Goal: Task Accomplishment & Management: Manage account settings

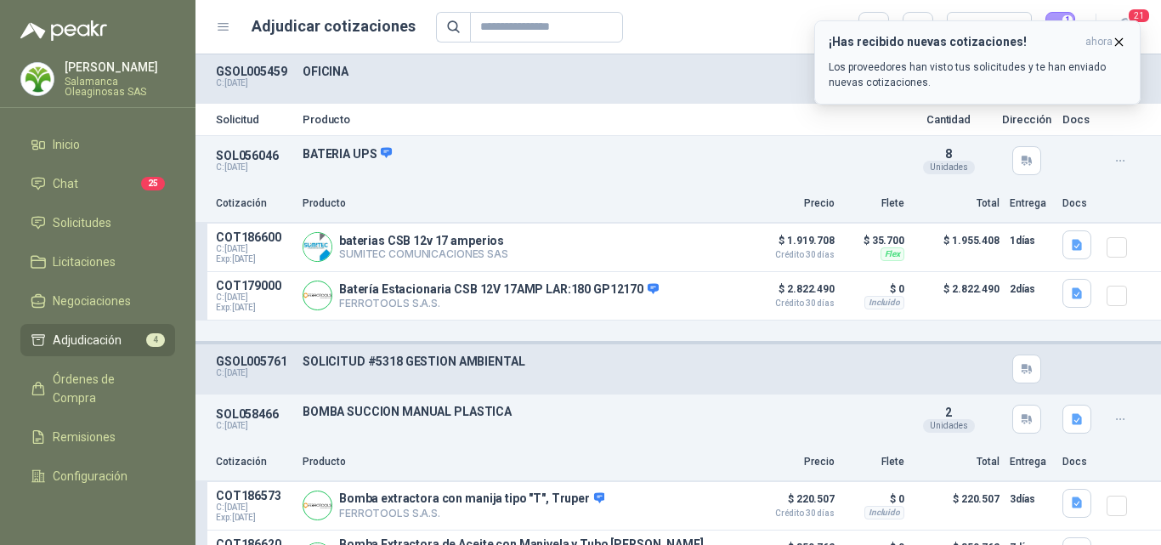
click at [1118, 42] on icon "button" at bounding box center [1119, 41] width 7 height 7
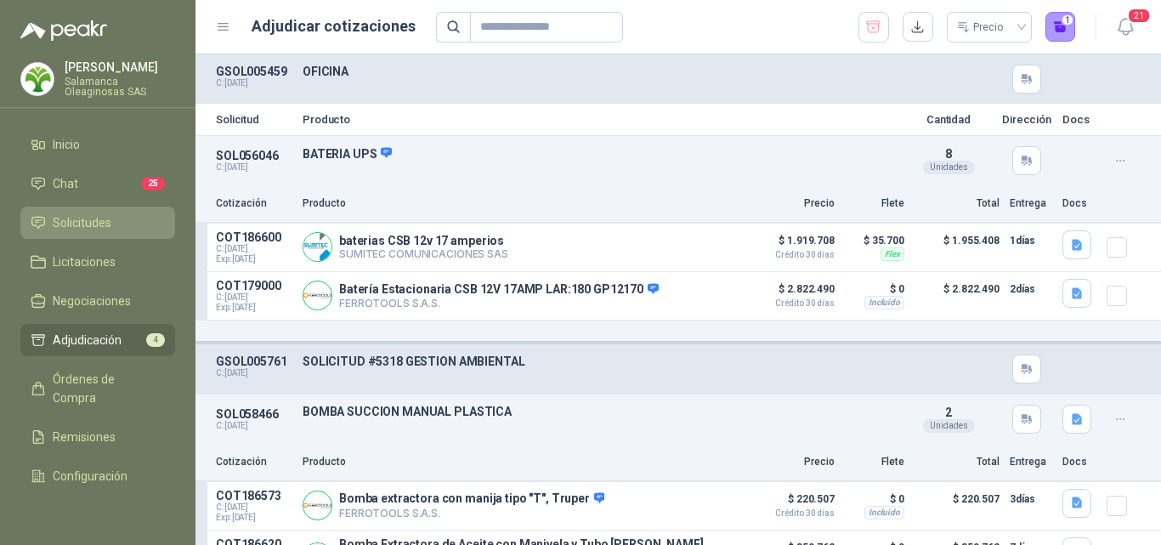
click at [117, 222] on li "Solicitudes" at bounding box center [98, 222] width 134 height 19
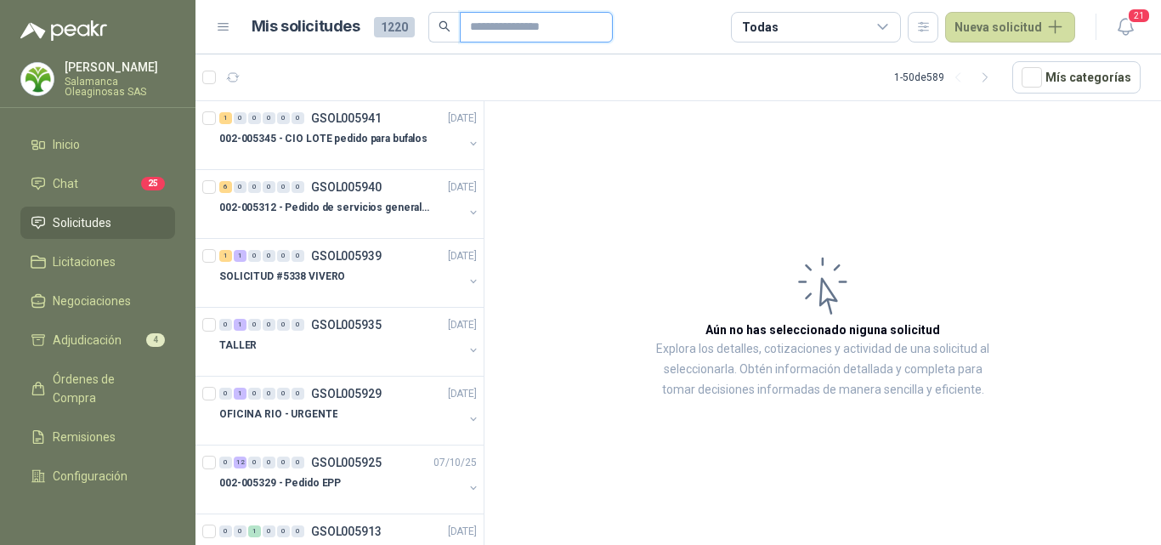
click at [506, 25] on input "text" at bounding box center [529, 27] width 119 height 29
type input "********"
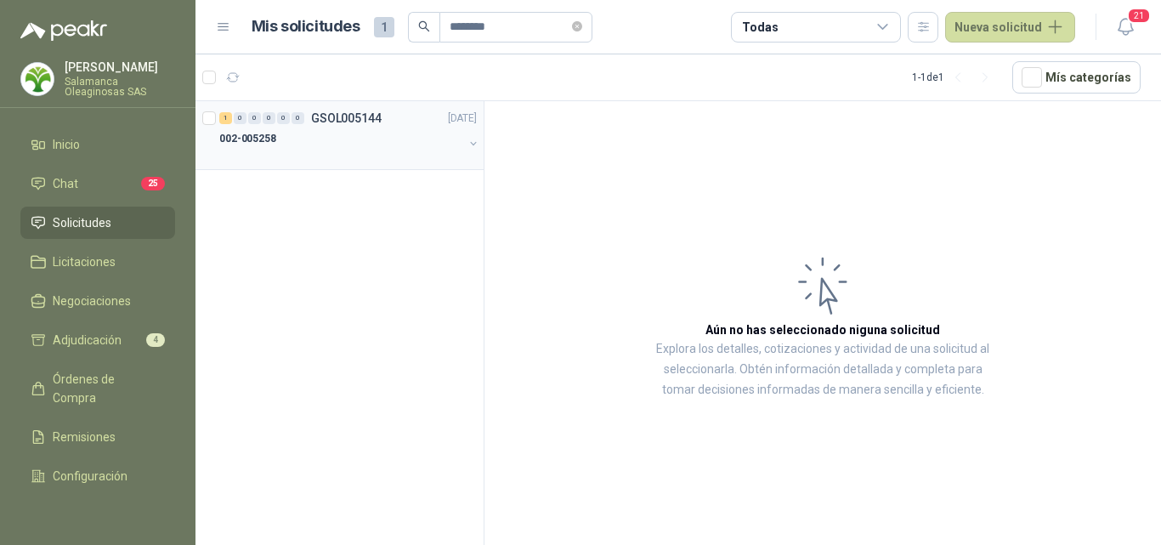
click at [279, 150] on div at bounding box center [341, 156] width 244 height 14
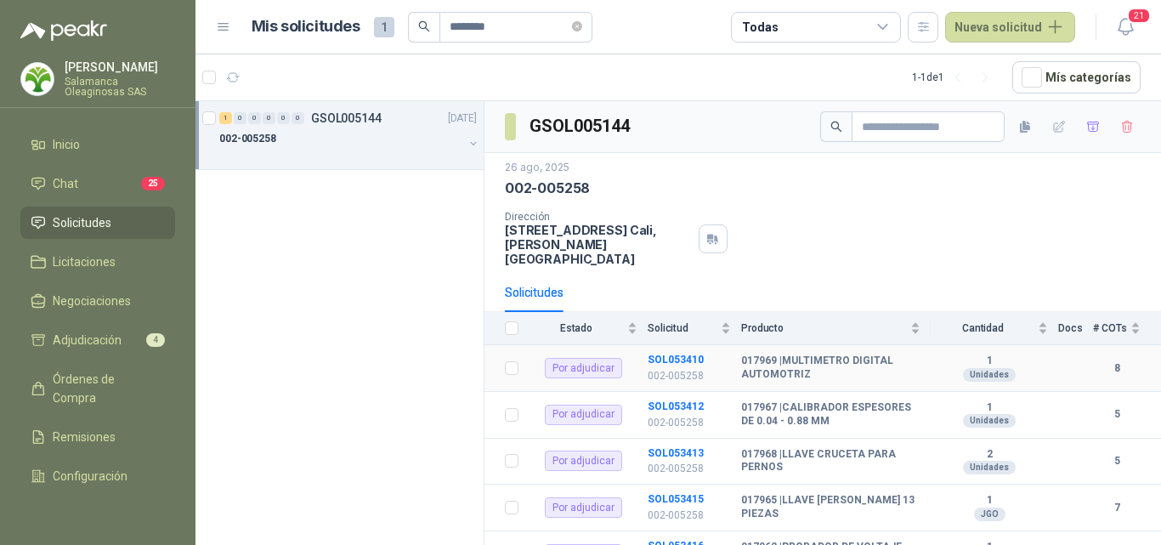
scroll to position [170, 0]
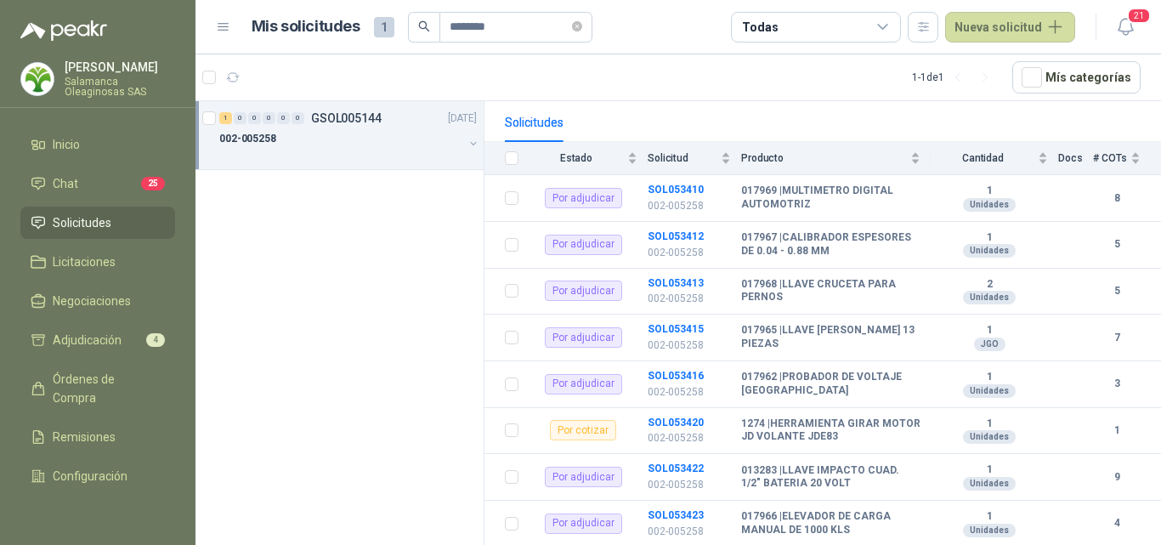
click at [84, 223] on span "Solicitudes" at bounding box center [82, 222] width 59 height 19
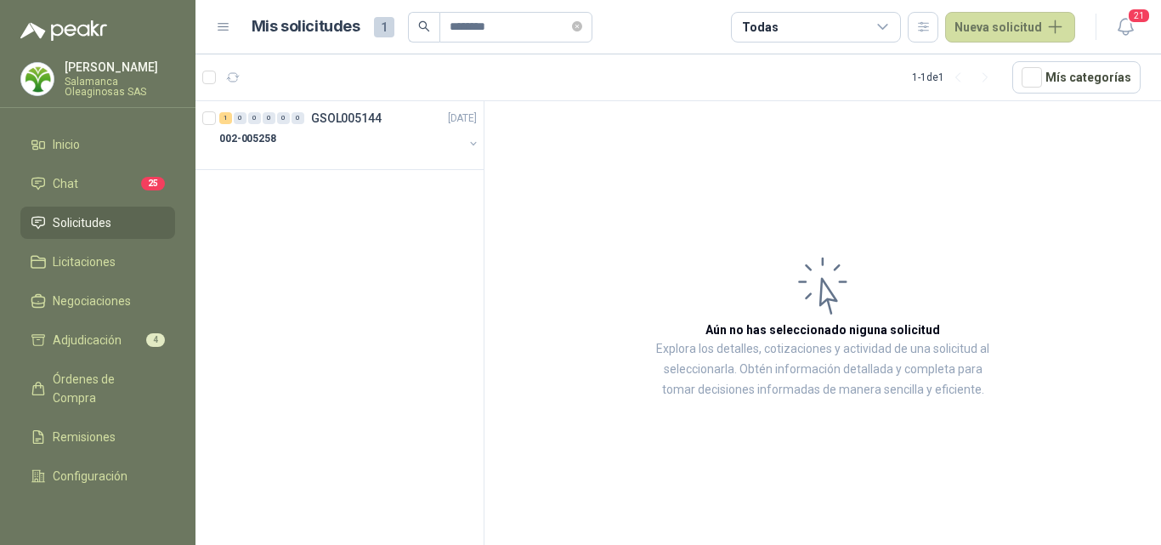
click at [102, 223] on span "Solicitudes" at bounding box center [82, 222] width 59 height 19
click at [75, 147] on span "Inicio" at bounding box center [66, 144] width 27 height 19
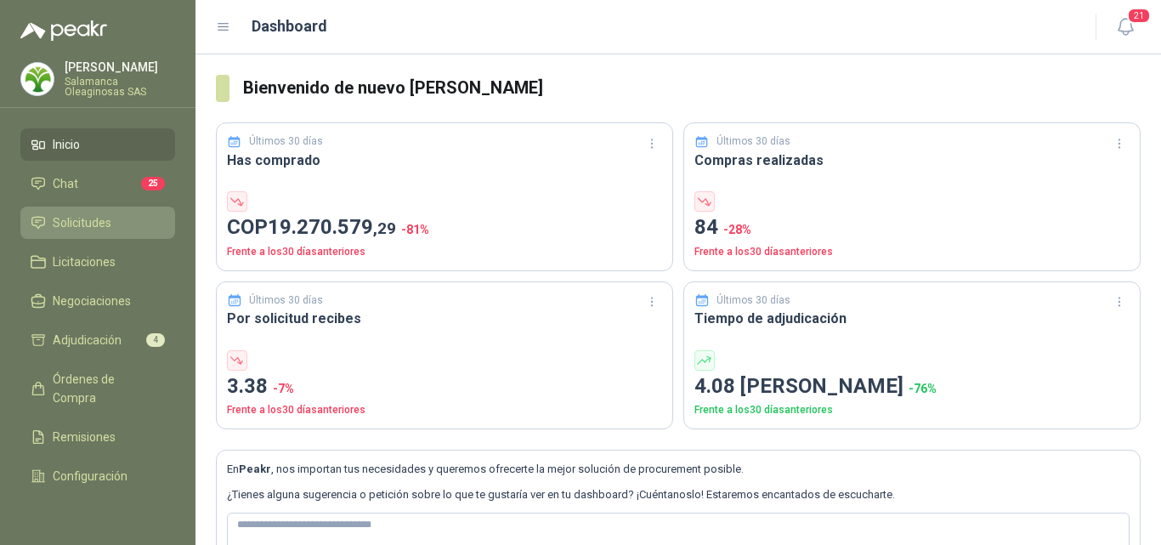
click at [127, 231] on li "Solicitudes" at bounding box center [98, 222] width 134 height 19
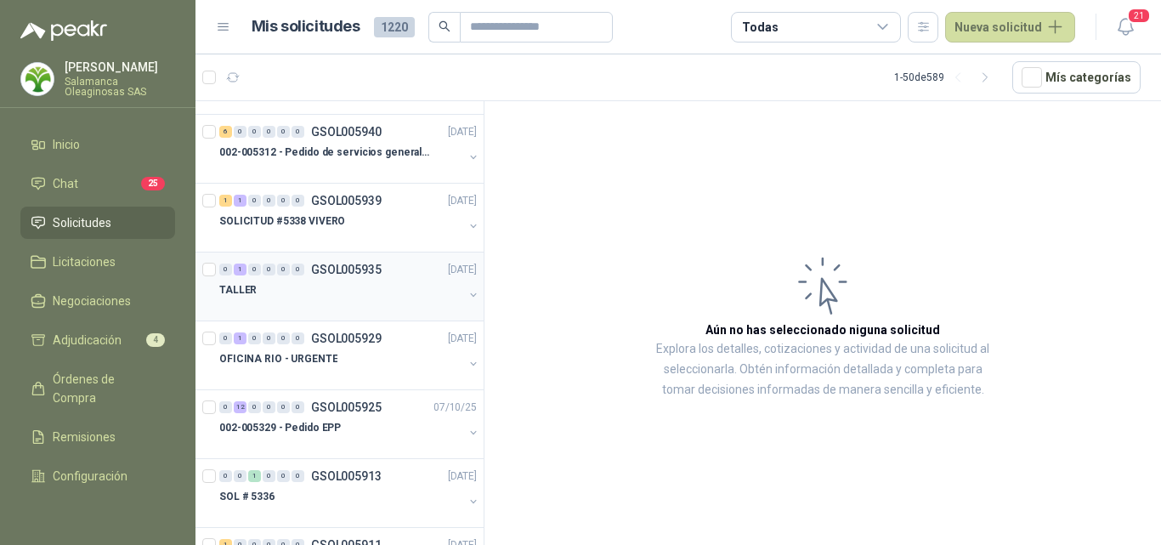
scroll to position [85, 0]
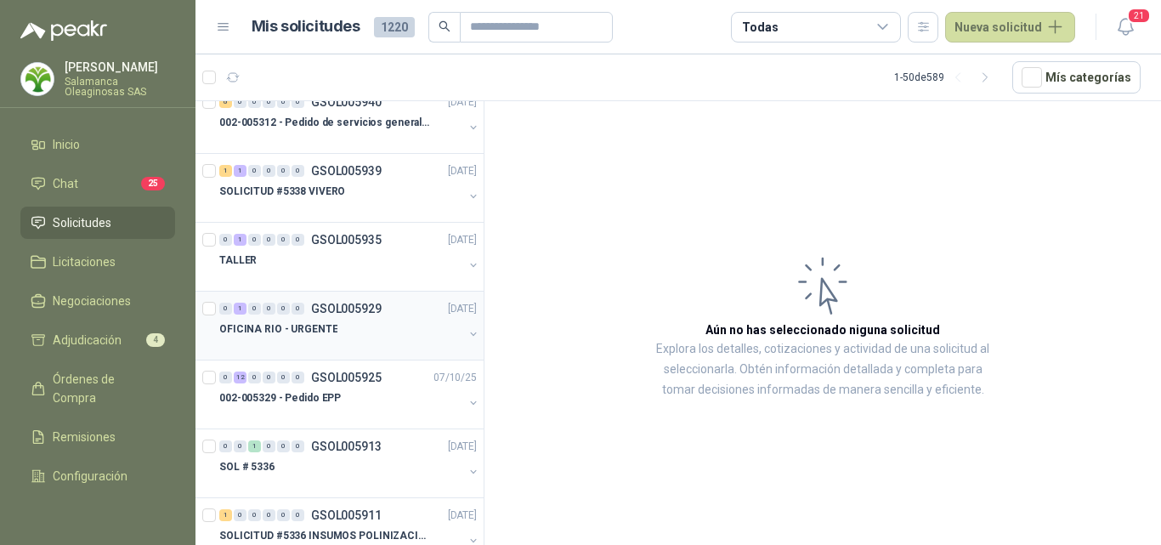
click at [349, 330] on div "OFICINA RIO - URGENTE" at bounding box center [341, 329] width 244 height 20
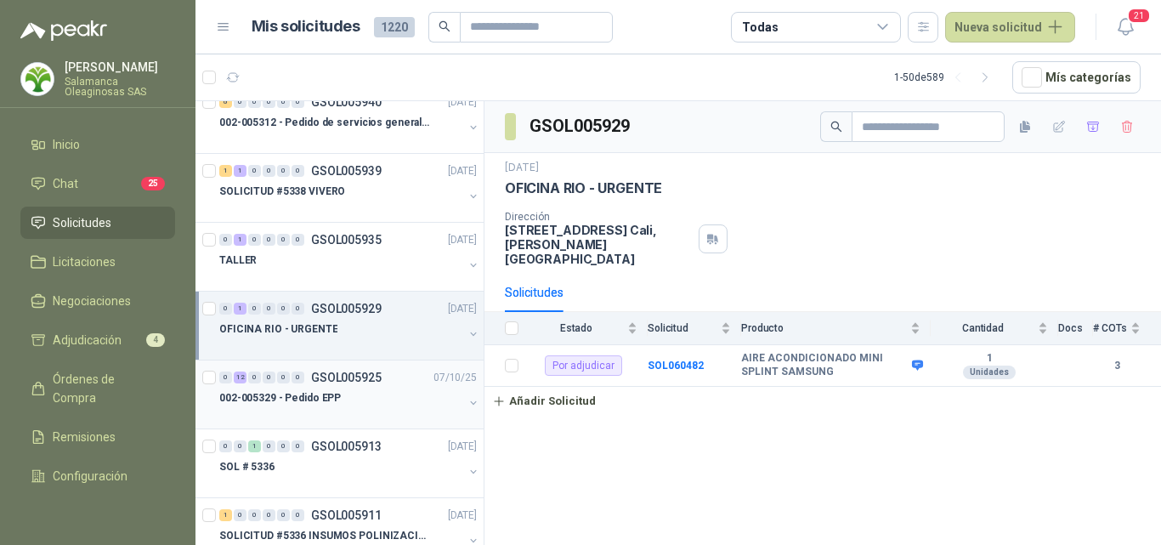
click at [349, 406] on div "002-005329 - Pedido EPP" at bounding box center [341, 397] width 244 height 20
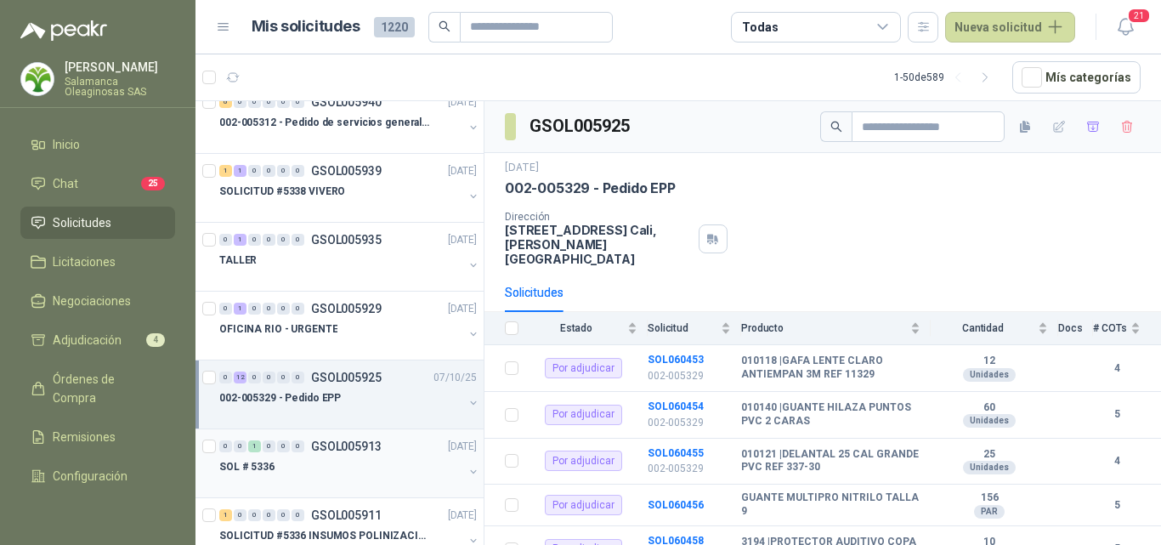
scroll to position [170, 0]
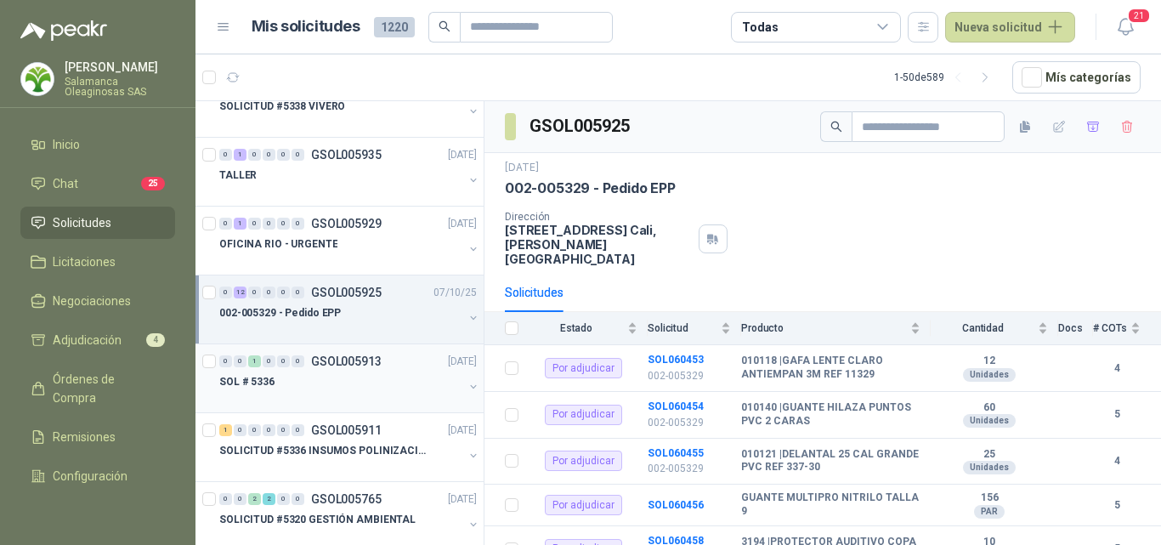
click at [319, 383] on div "SOL # 5336" at bounding box center [341, 381] width 244 height 20
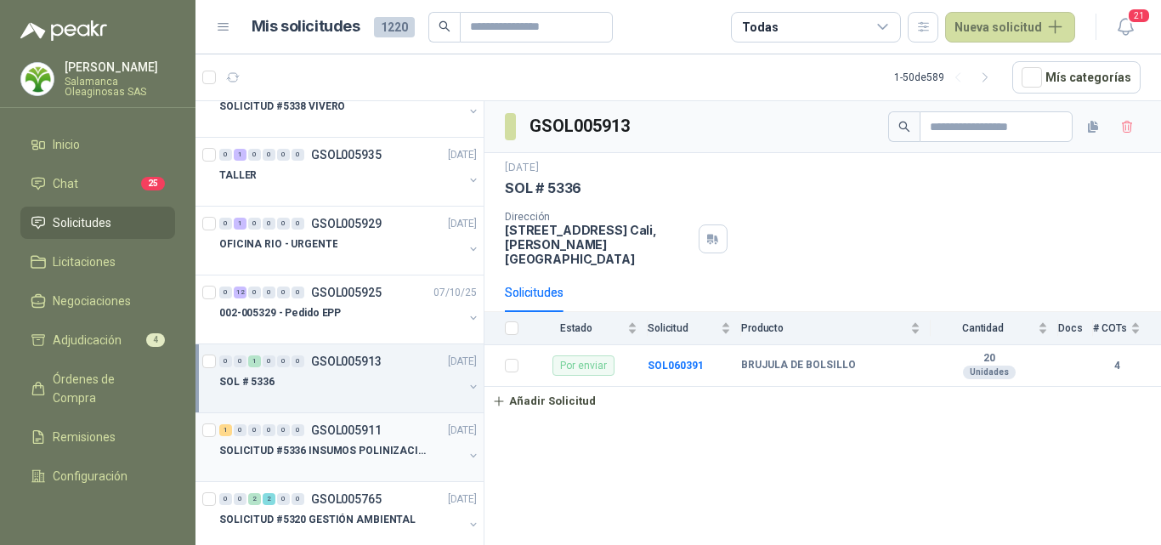
click at [320, 457] on p "SOLICITUD #5336 INSUMOS POLINIZACIÓN" at bounding box center [325, 451] width 212 height 16
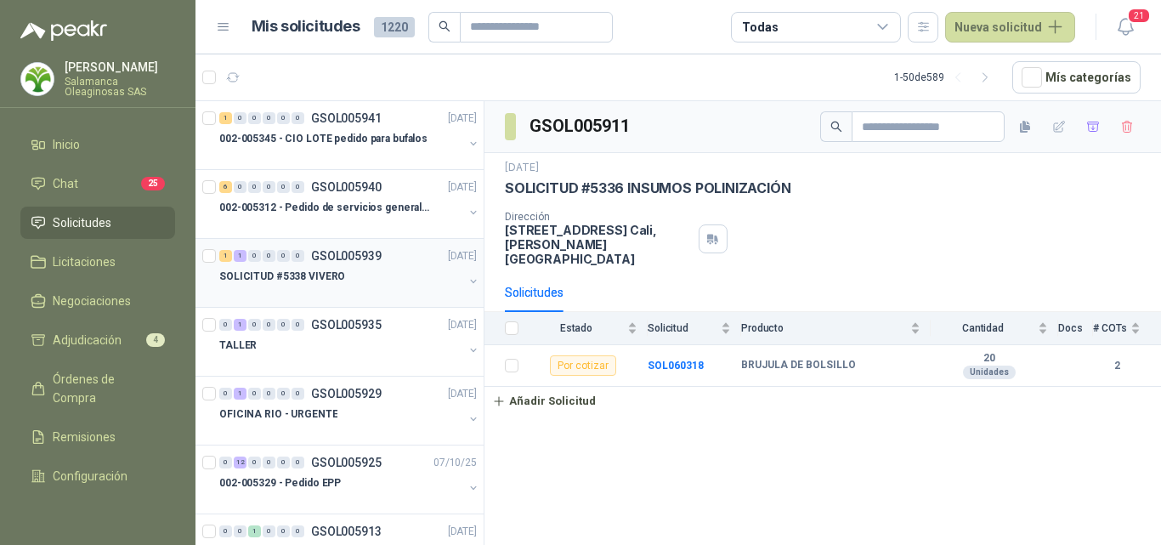
click at [332, 279] on p "SOLICITUD #5338 VIVERO" at bounding box center [282, 276] width 126 height 16
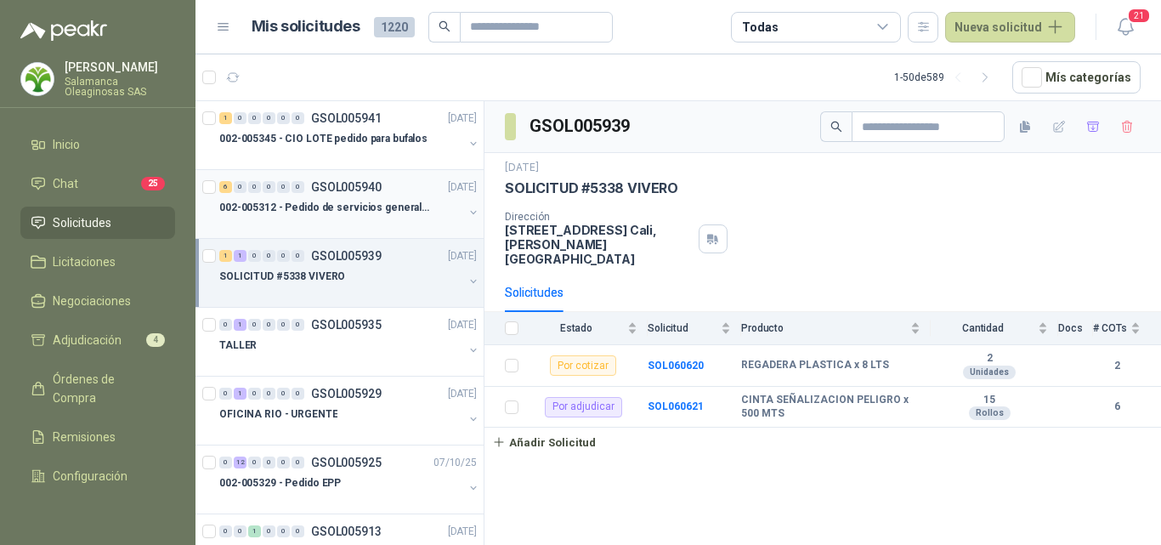
click at [332, 221] on div at bounding box center [341, 224] width 244 height 14
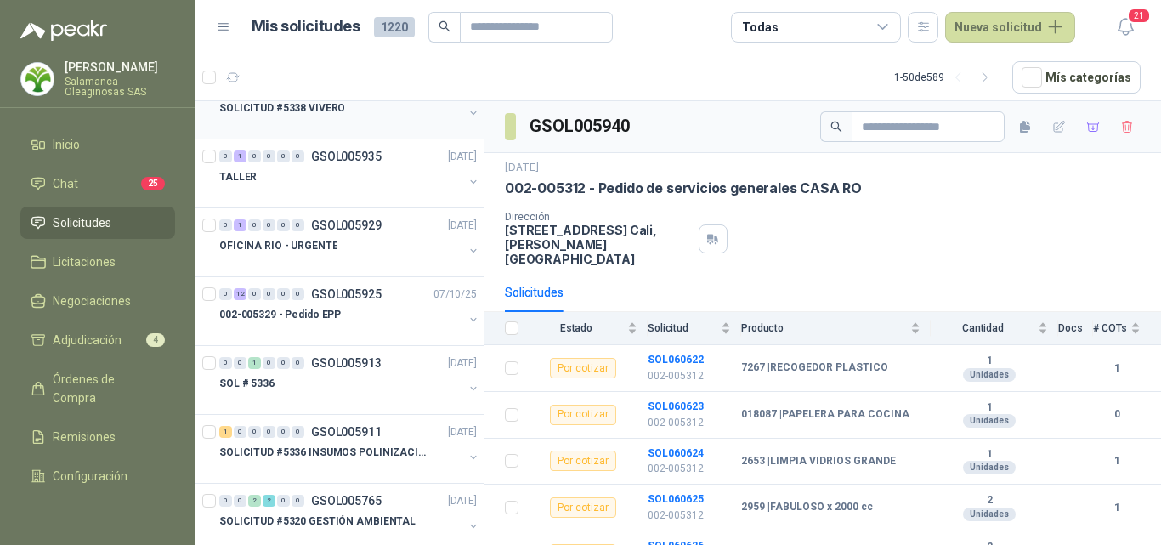
scroll to position [170, 0]
click at [353, 247] on div "OFICINA RIO - URGENTE" at bounding box center [341, 244] width 244 height 20
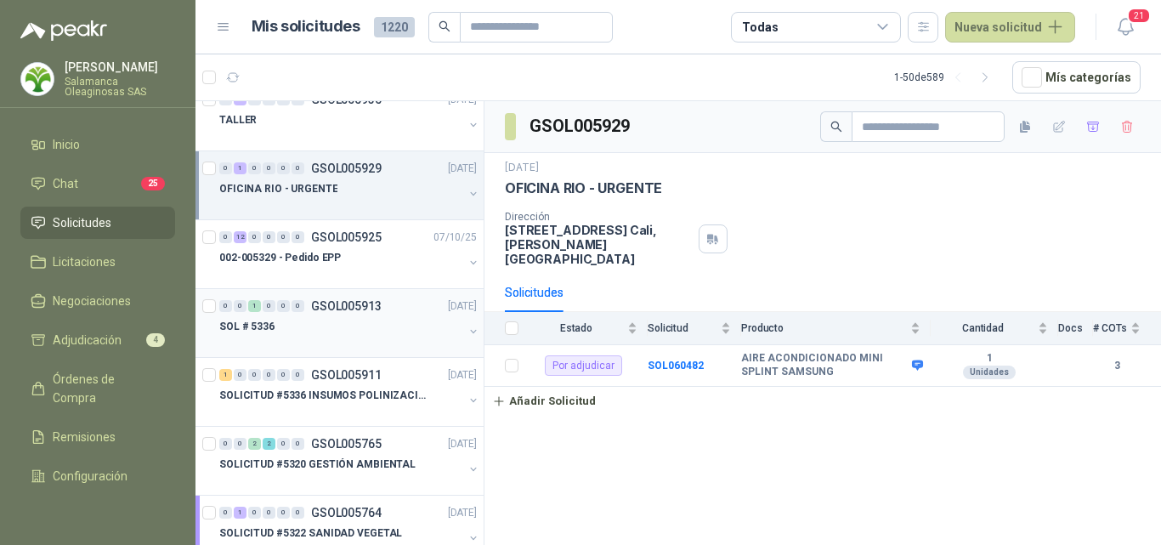
scroll to position [255, 0]
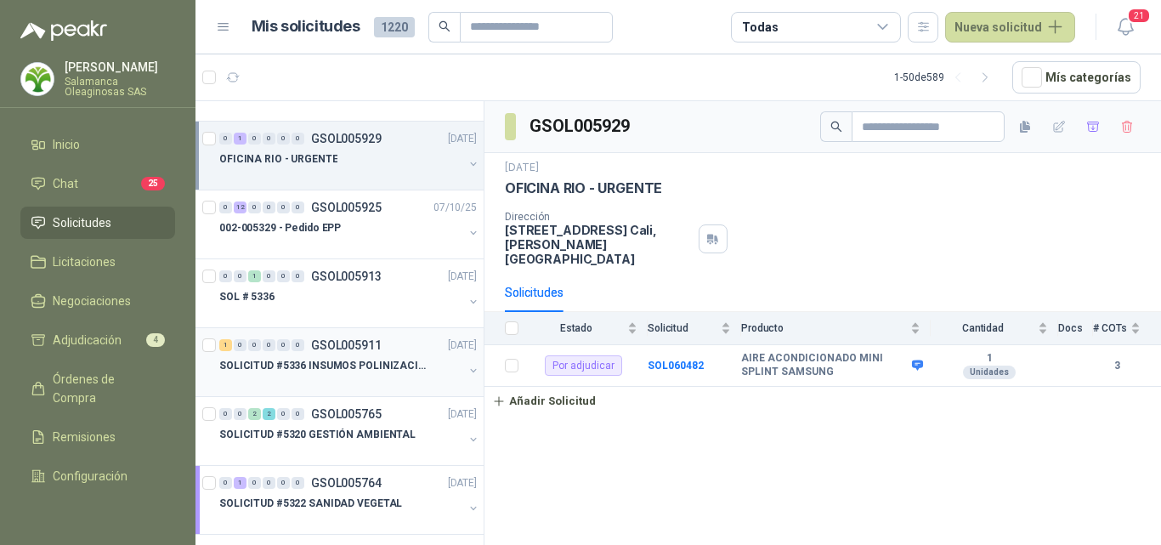
click at [365, 375] on div "SOLICITUD #5336 INSUMOS POLINIZACIÓN" at bounding box center [341, 365] width 244 height 20
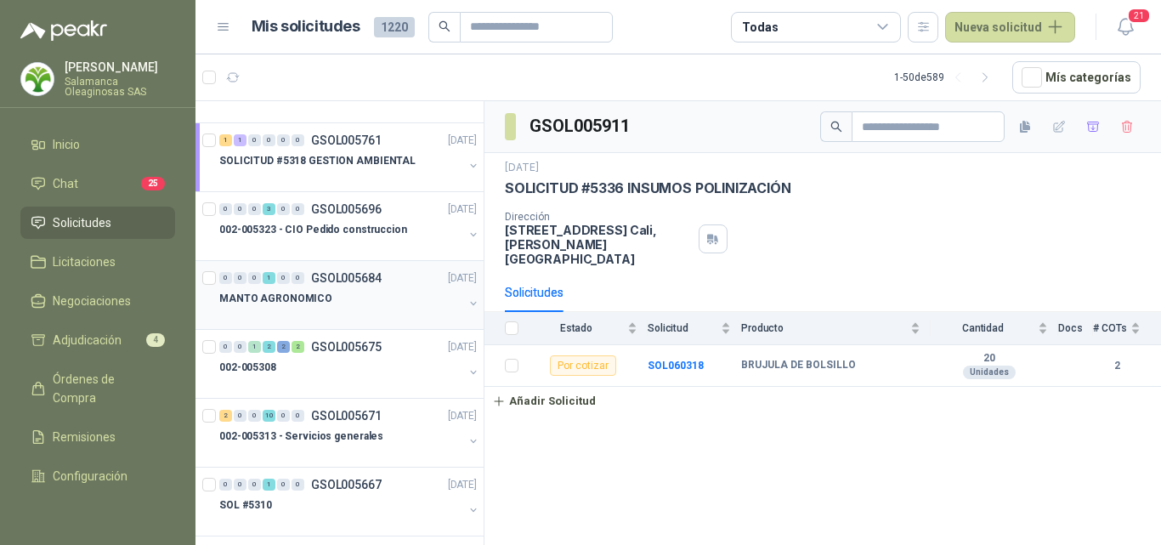
scroll to position [765, 0]
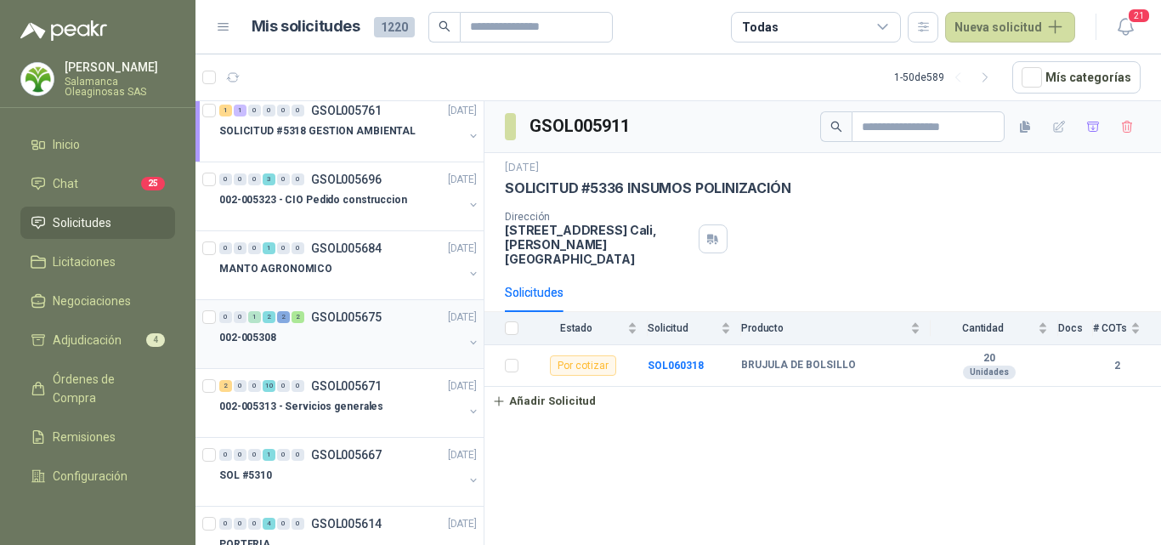
click at [369, 351] on div at bounding box center [341, 354] width 244 height 14
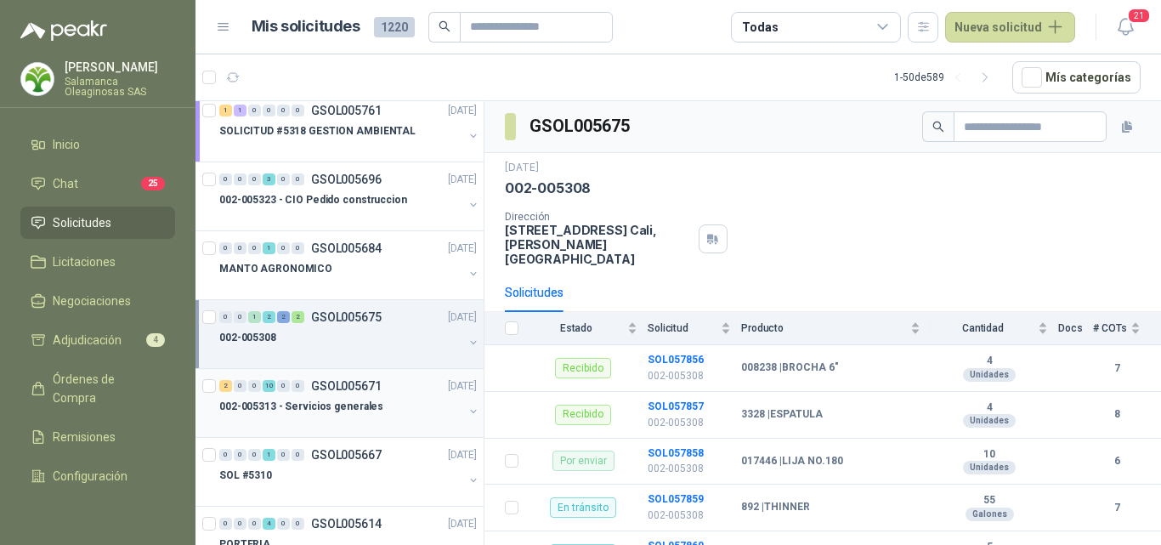
scroll to position [935, 0]
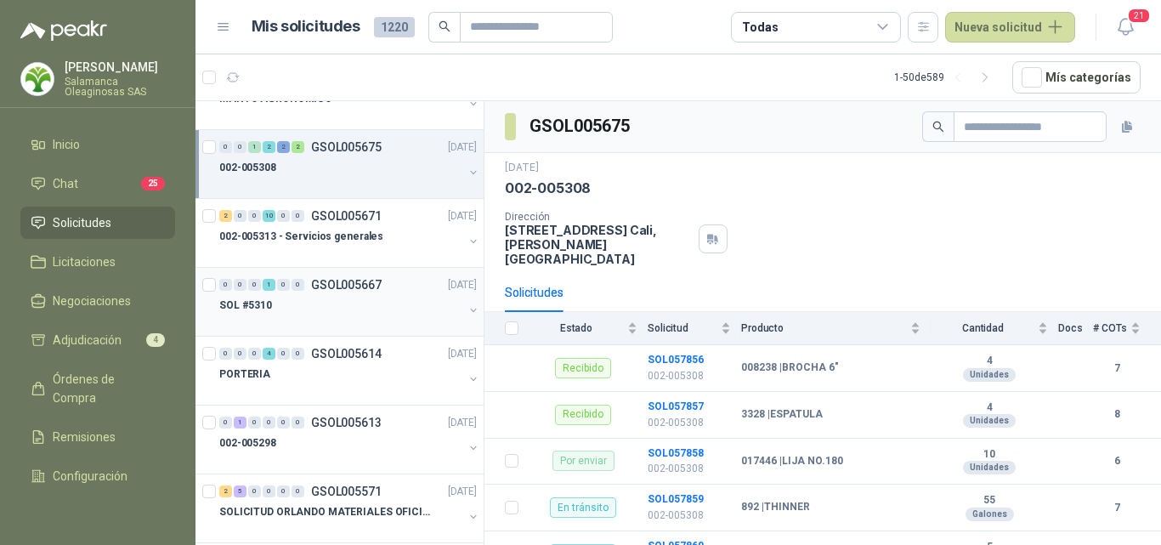
click at [365, 310] on div "SOL #5310" at bounding box center [341, 305] width 244 height 20
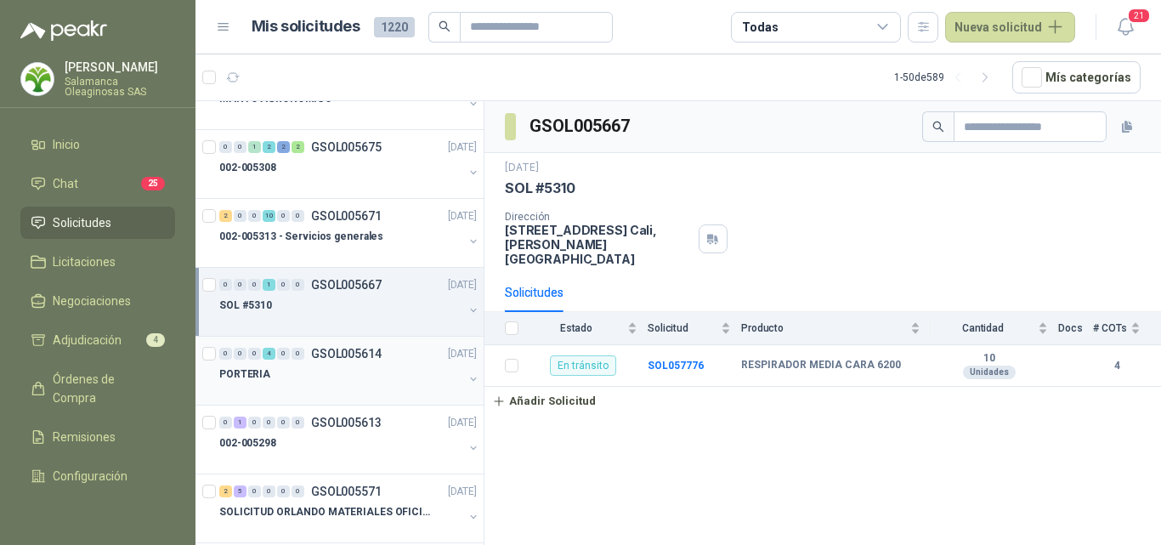
click at [370, 387] on div at bounding box center [341, 391] width 244 height 14
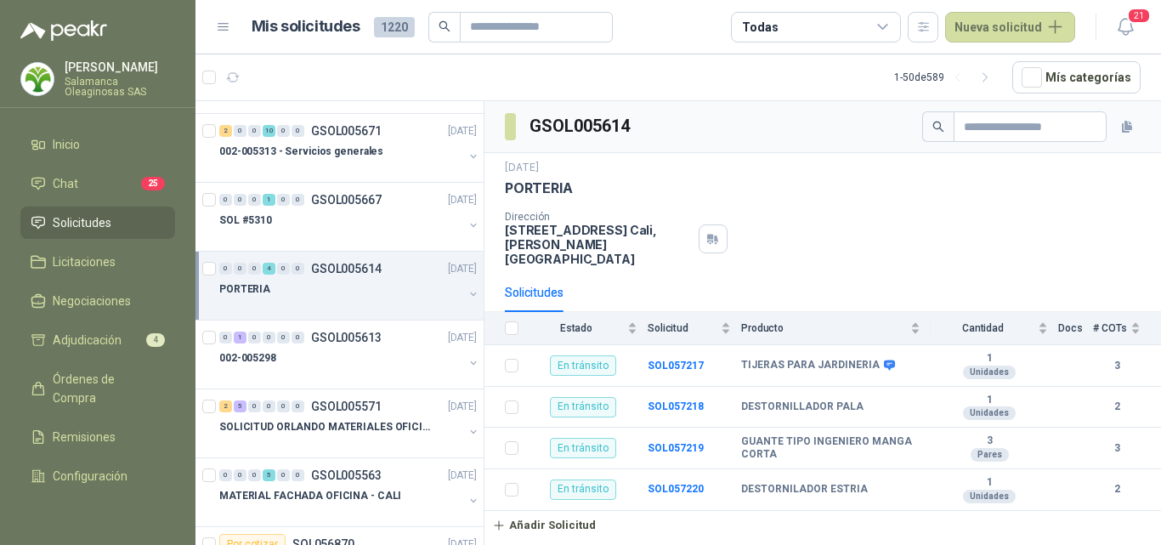
scroll to position [1104, 0]
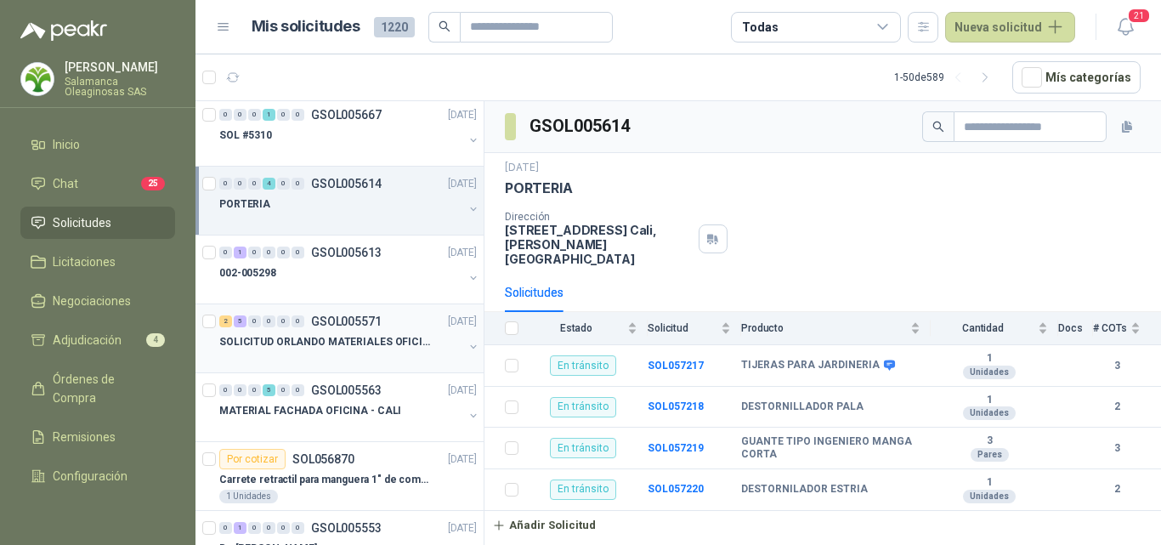
click at [372, 354] on div at bounding box center [341, 359] width 244 height 14
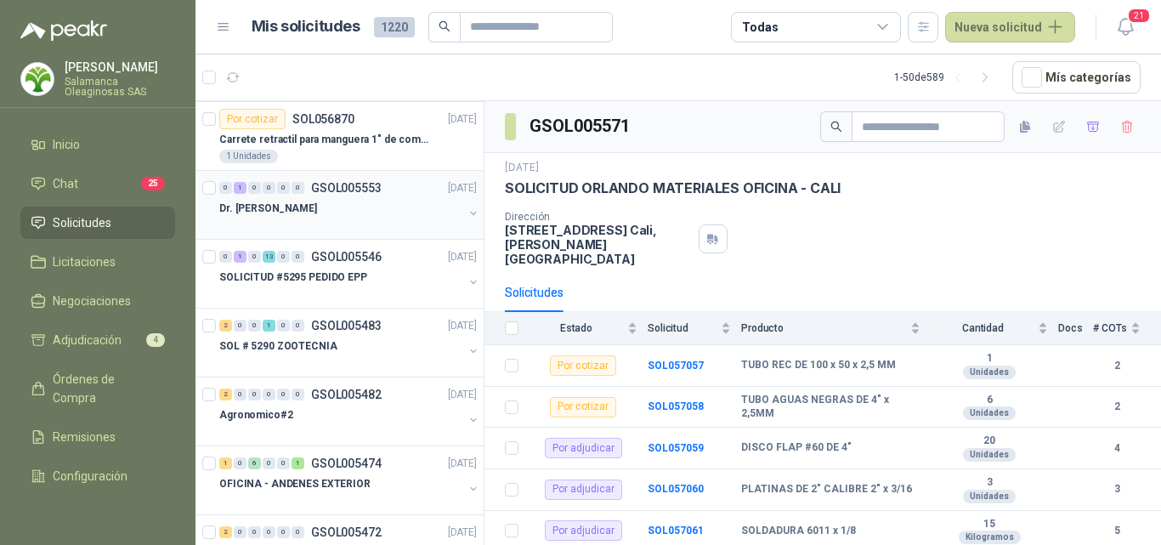
scroll to position [1529, 0]
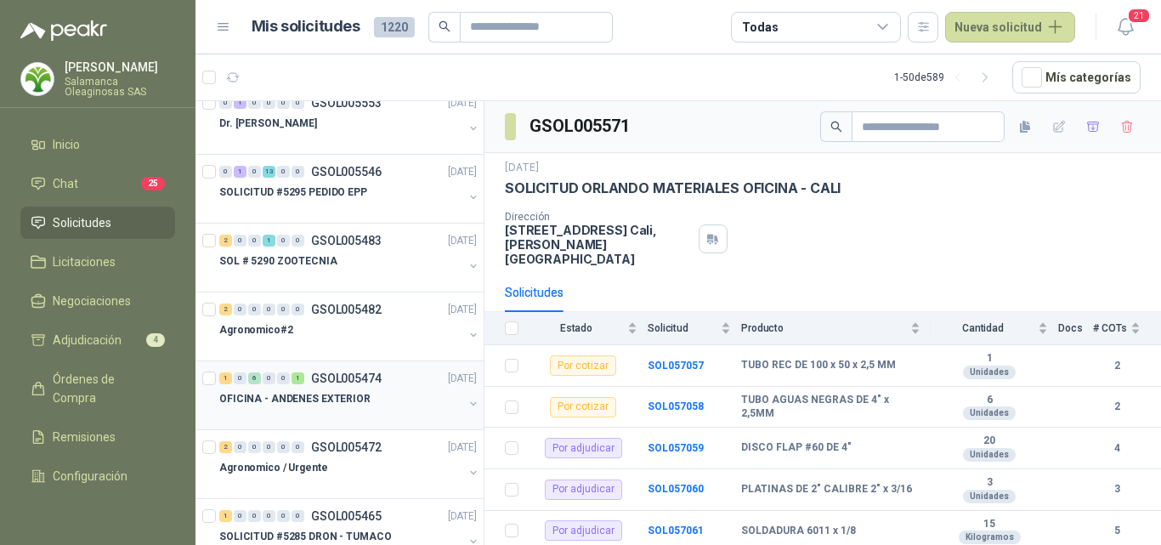
click at [359, 403] on p "OFICINA - ANDENES EXTERIOR" at bounding box center [294, 399] width 151 height 16
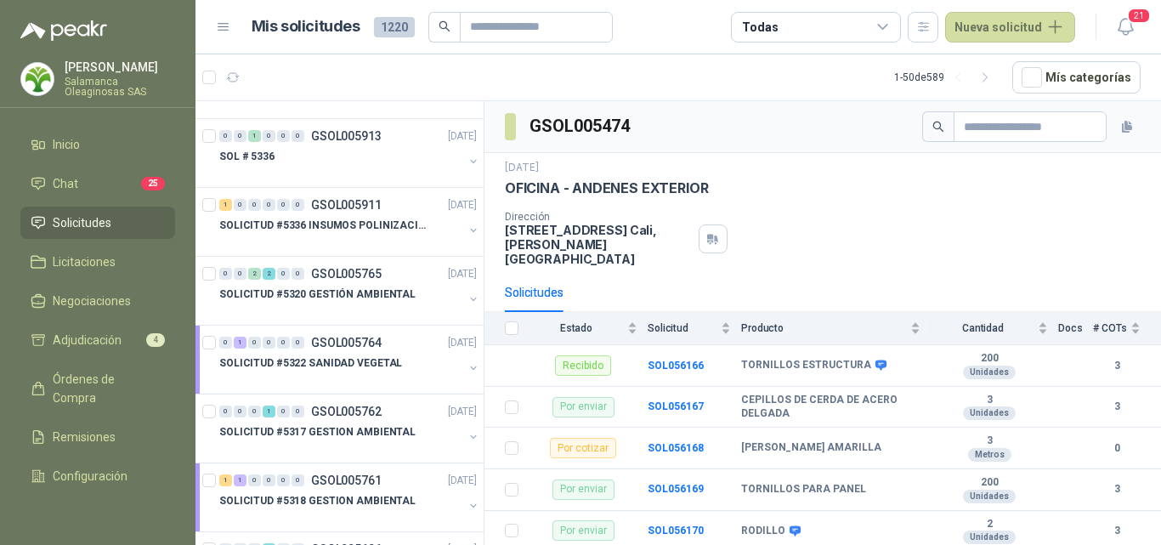
scroll to position [255, 0]
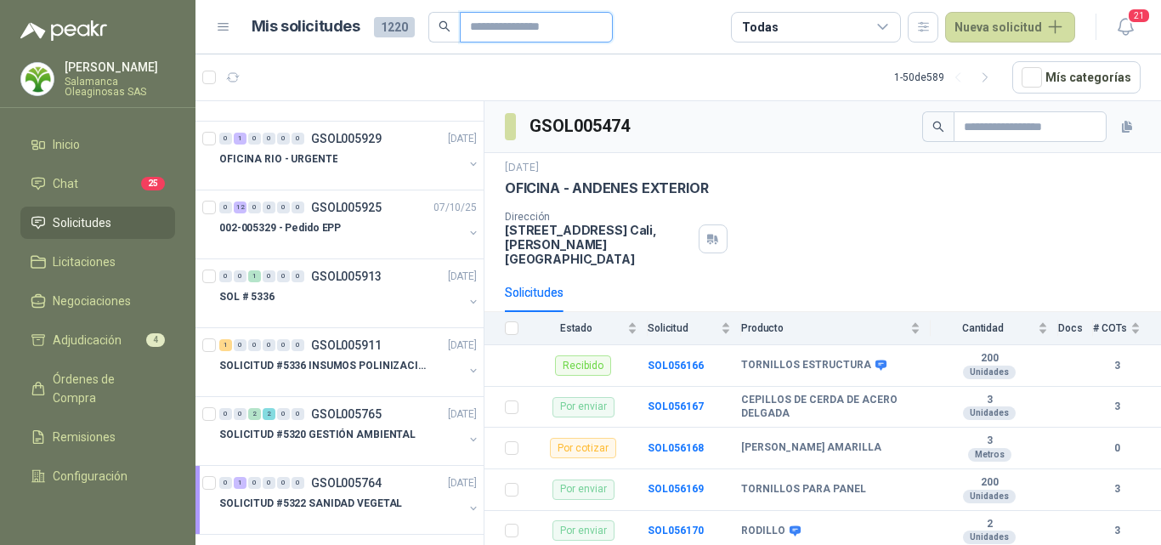
click at [544, 25] on input "text" at bounding box center [529, 27] width 119 height 29
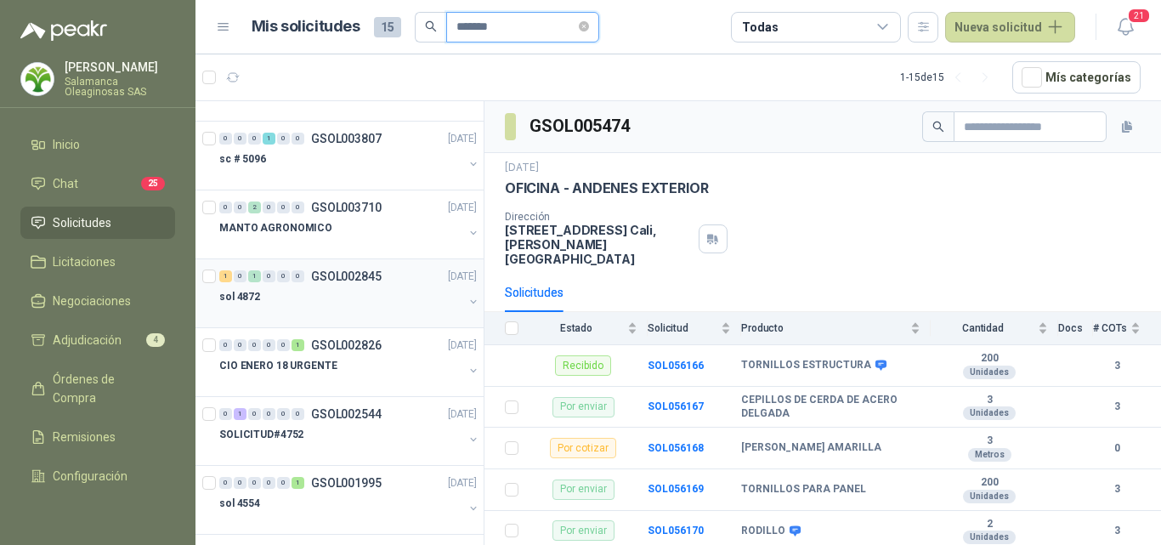
type input "*******"
click at [341, 309] on div at bounding box center [341, 314] width 244 height 14
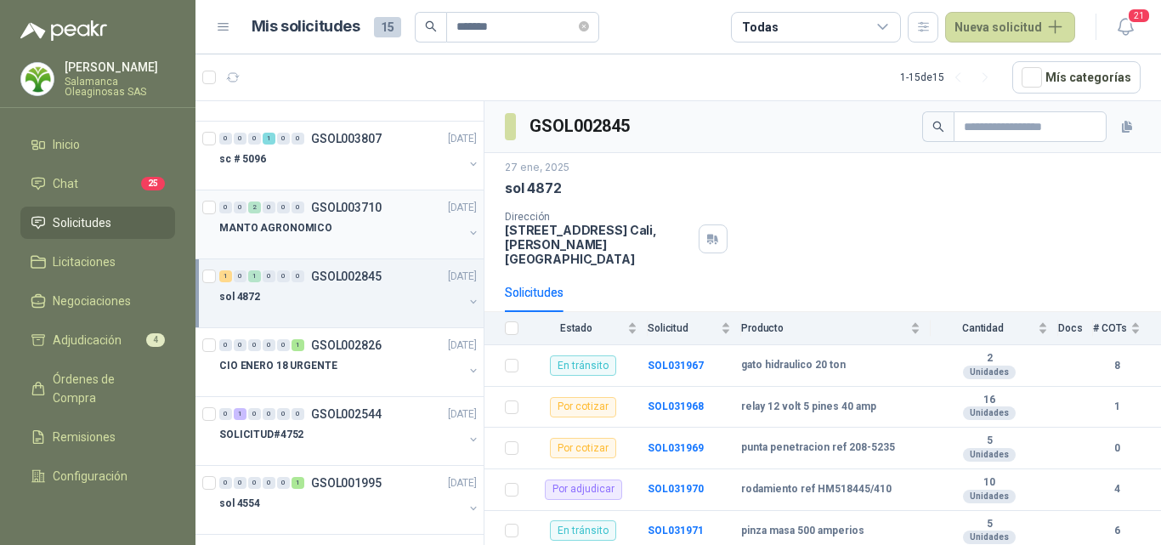
click at [332, 226] on div "MANTO AGRONOMICO" at bounding box center [341, 227] width 244 height 20
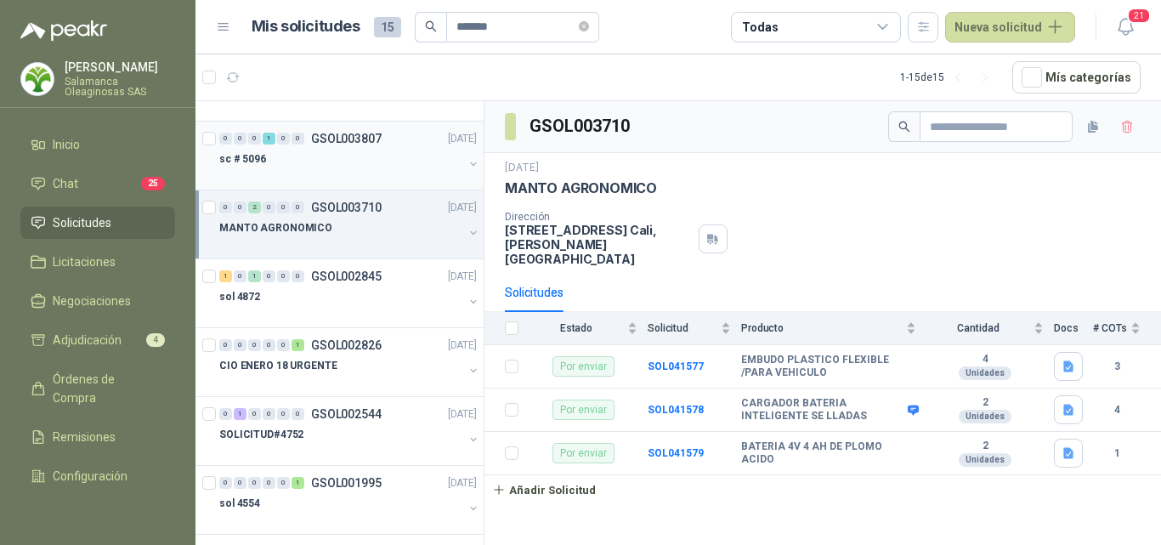
click at [347, 173] on div at bounding box center [341, 176] width 244 height 14
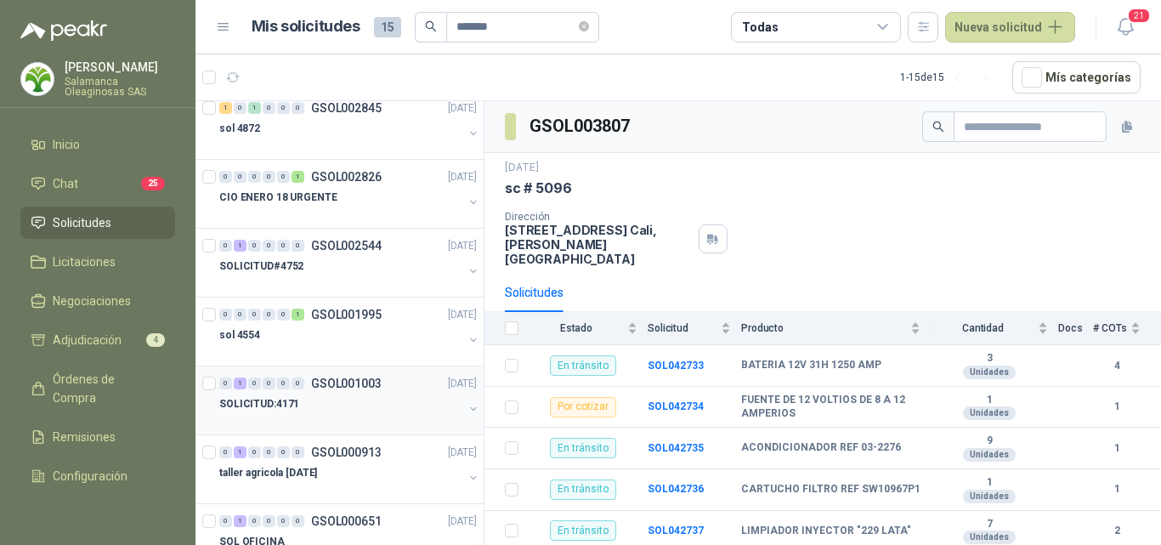
scroll to position [425, 0]
click at [355, 342] on div "sol 4554" at bounding box center [341, 333] width 244 height 20
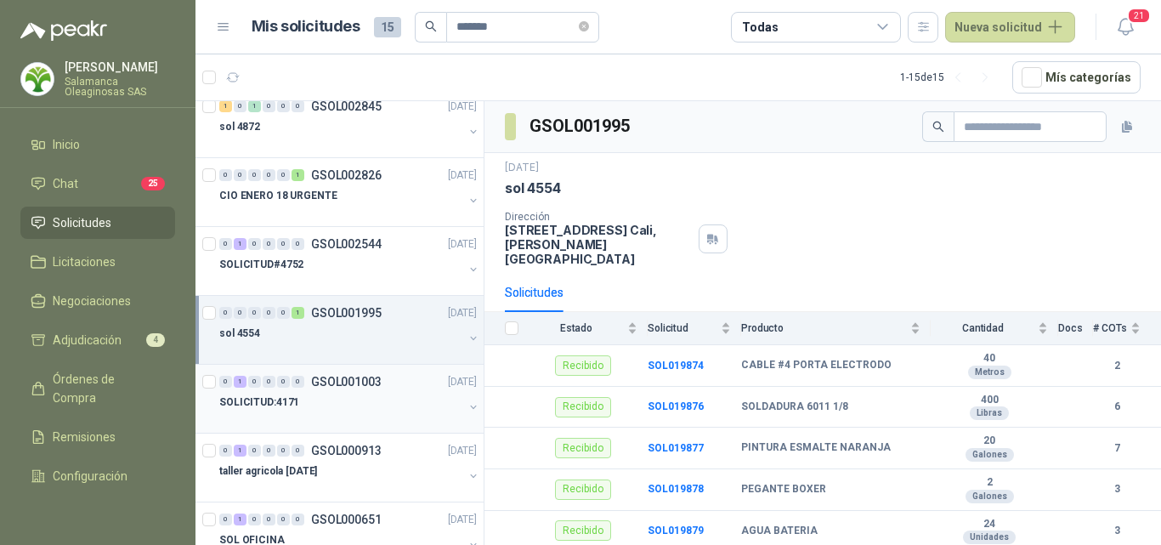
click at [357, 411] on div "SOLICITUD:4171" at bounding box center [341, 402] width 244 height 20
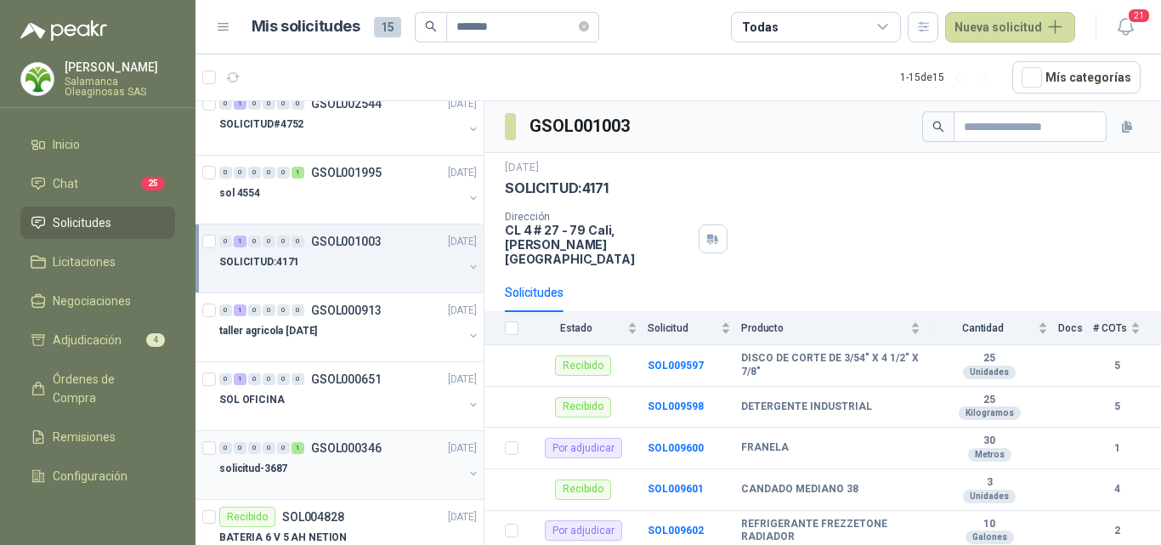
scroll to position [595, 0]
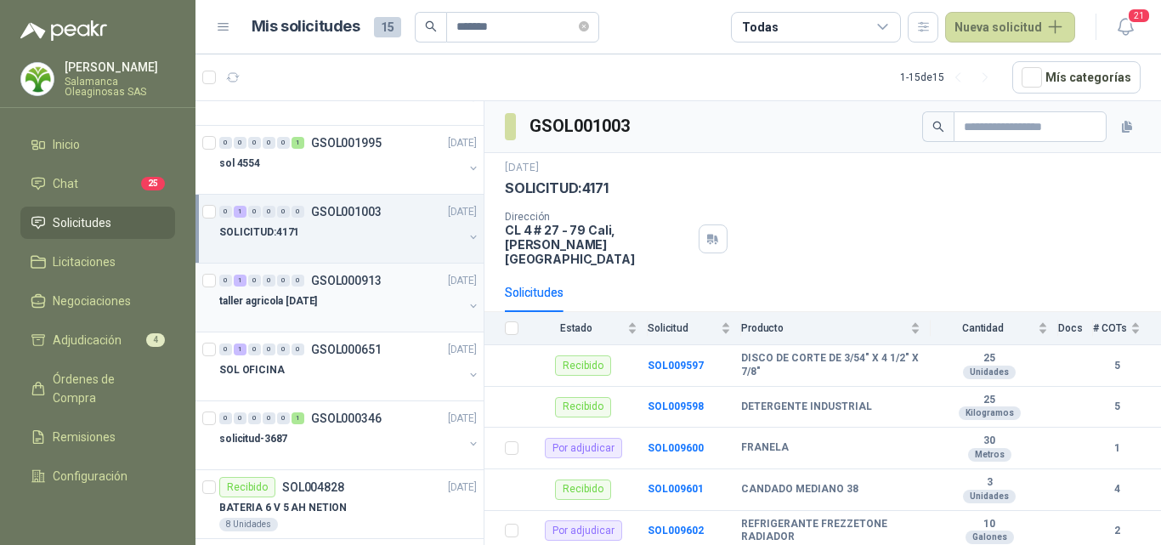
click at [353, 300] on div "taller agricola [DATE]" at bounding box center [341, 301] width 244 height 20
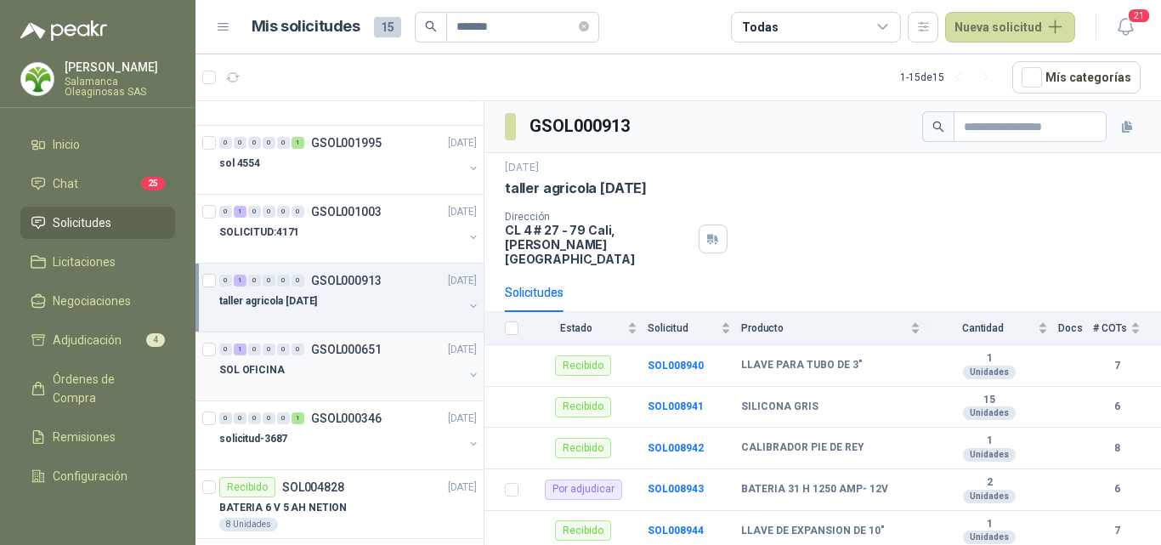
click at [331, 387] on div at bounding box center [341, 387] width 244 height 14
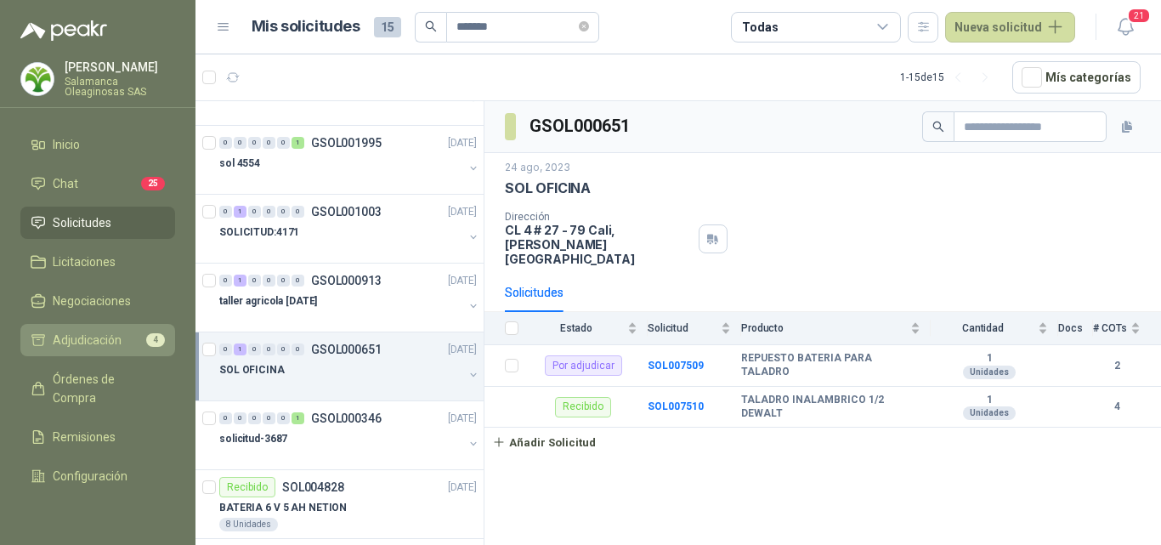
click at [114, 339] on span "Adjudicación" at bounding box center [87, 339] width 69 height 19
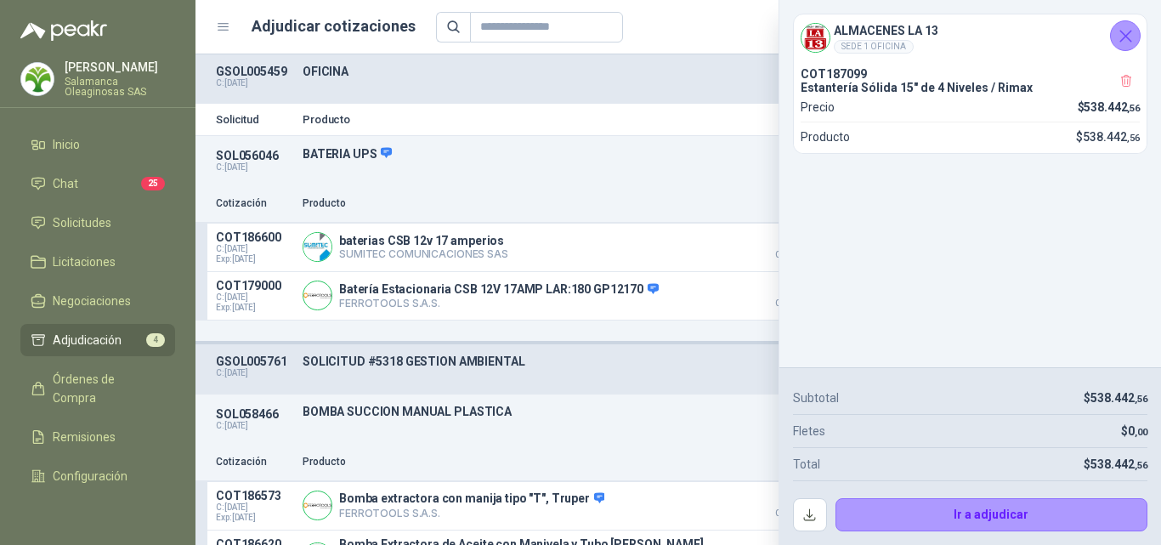
click at [1116, 41] on icon "Cerrar" at bounding box center [1125, 35] width 21 height 21
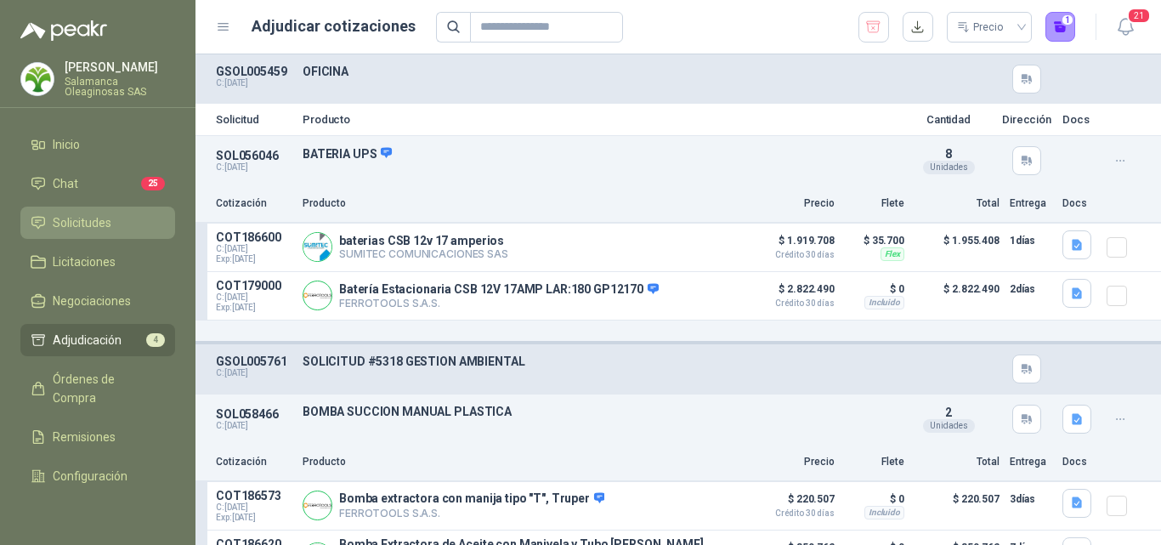
click at [121, 228] on li "Solicitudes" at bounding box center [98, 222] width 134 height 19
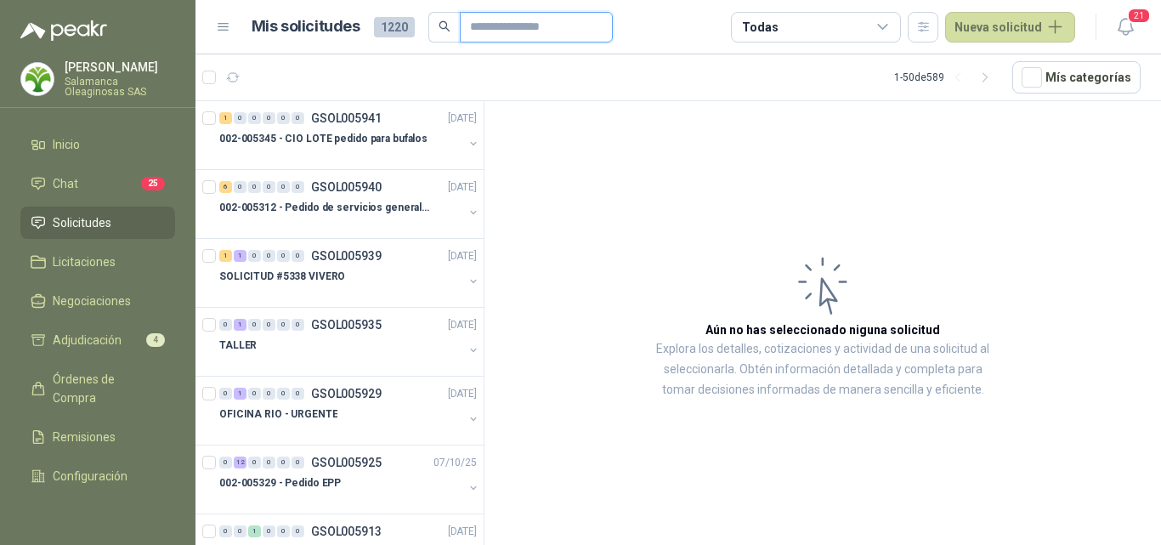
click at [496, 30] on input "text" at bounding box center [529, 27] width 119 height 29
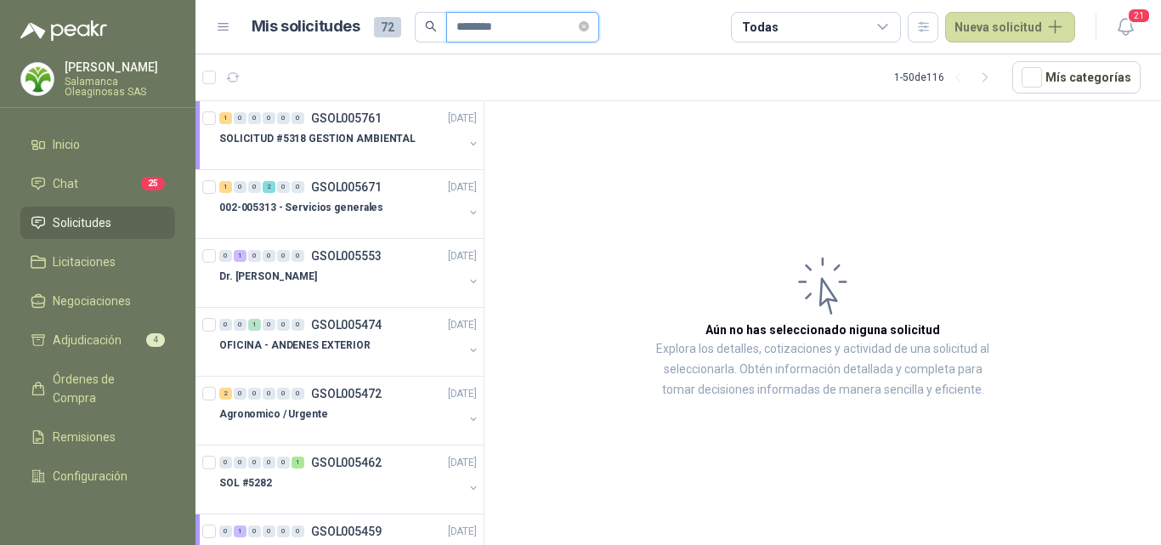
type input "********"
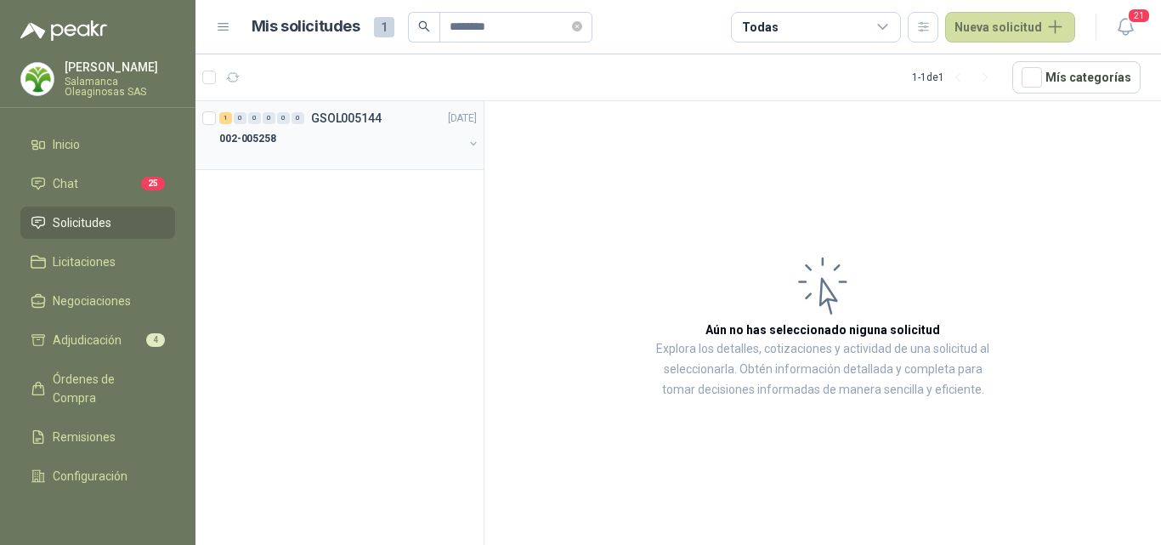
click at [294, 150] on div at bounding box center [341, 156] width 244 height 14
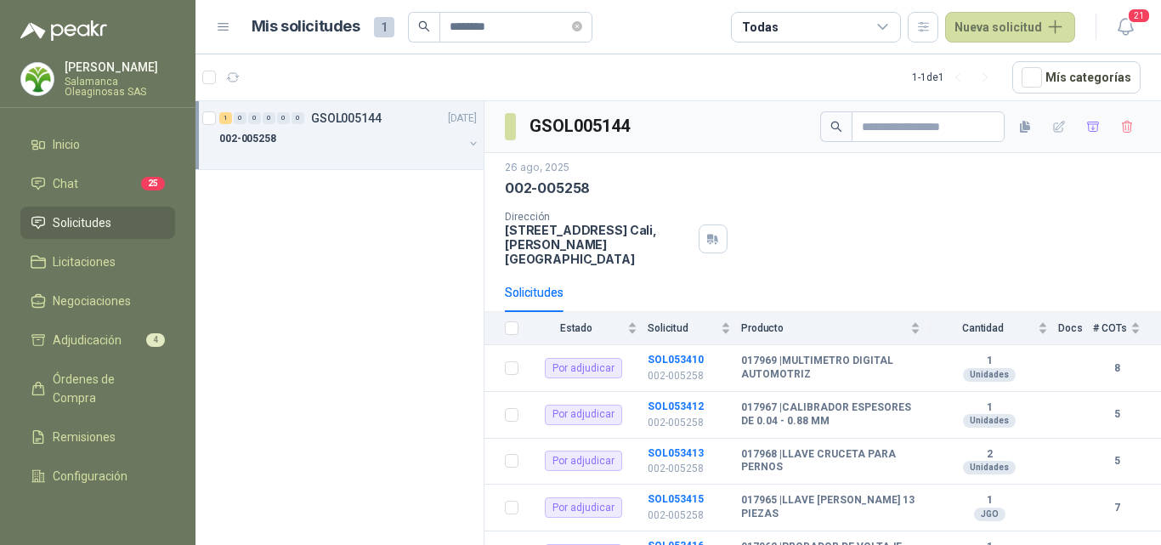
click at [98, 223] on span "Solicitudes" at bounding box center [82, 222] width 59 height 19
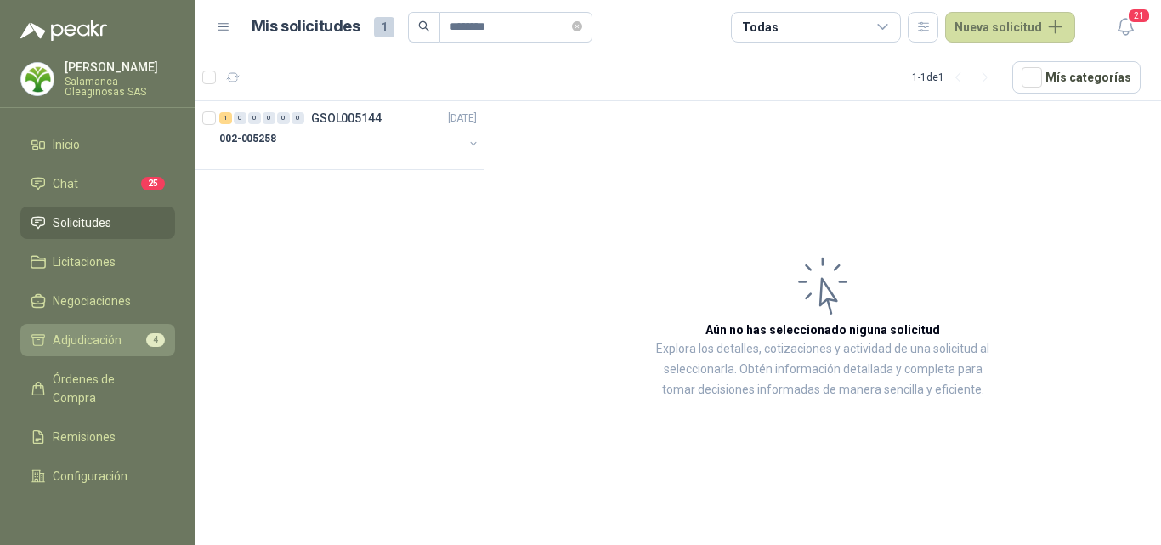
click at [101, 338] on span "Adjudicación" at bounding box center [87, 339] width 69 height 19
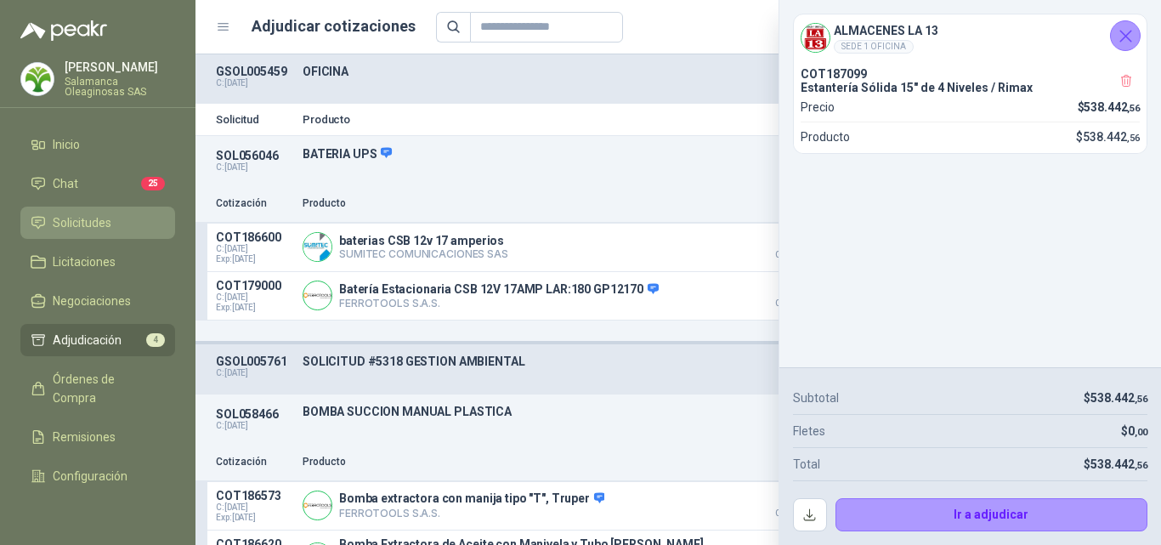
click at [108, 222] on span "Solicitudes" at bounding box center [82, 222] width 59 height 19
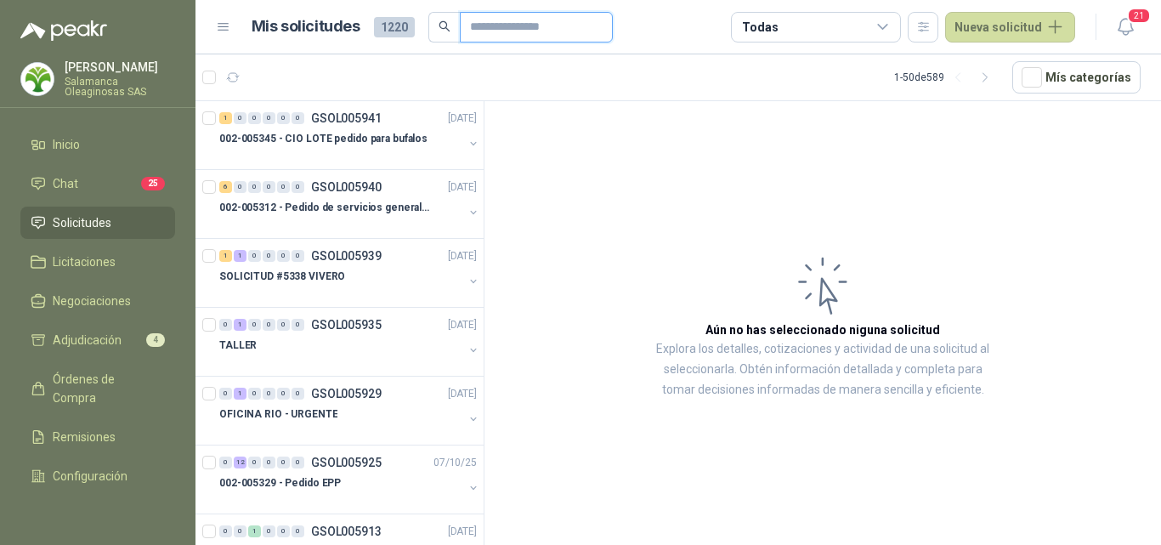
drag, startPoint x: 486, startPoint y: 30, endPoint x: 496, endPoint y: 38, distance: 13.3
click at [486, 30] on input "text" at bounding box center [529, 27] width 119 height 29
type input "***"
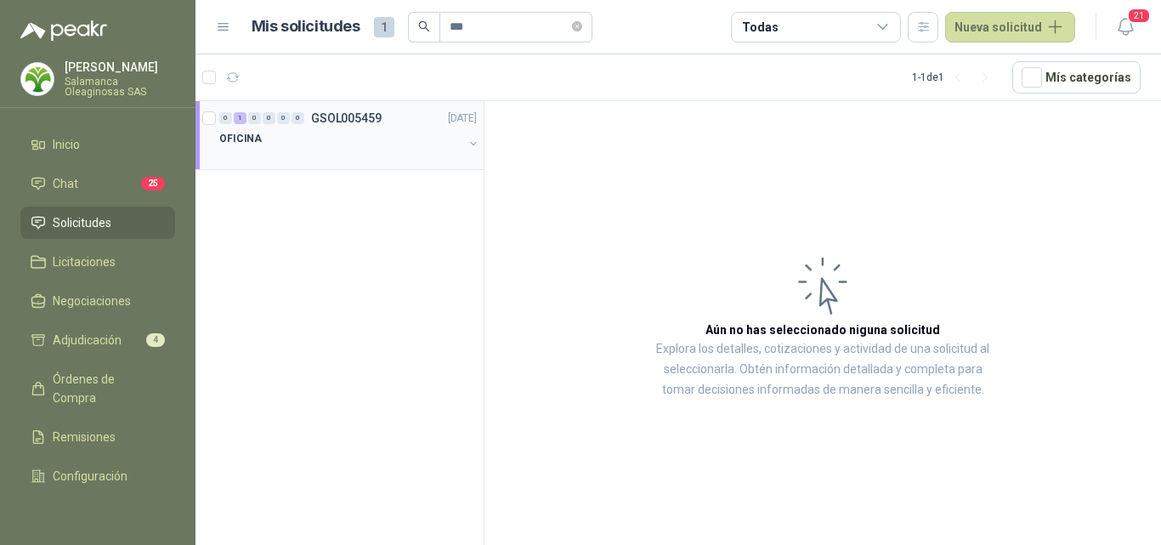
click at [373, 155] on div at bounding box center [341, 156] width 244 height 14
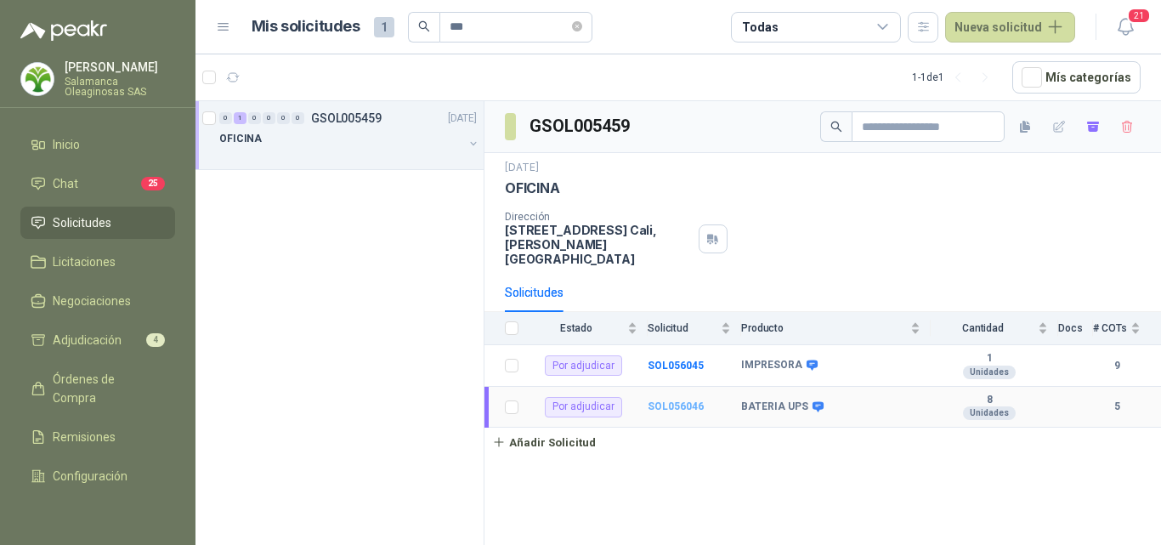
click at [673, 400] on b "SOL056046" at bounding box center [675, 406] width 56 height 12
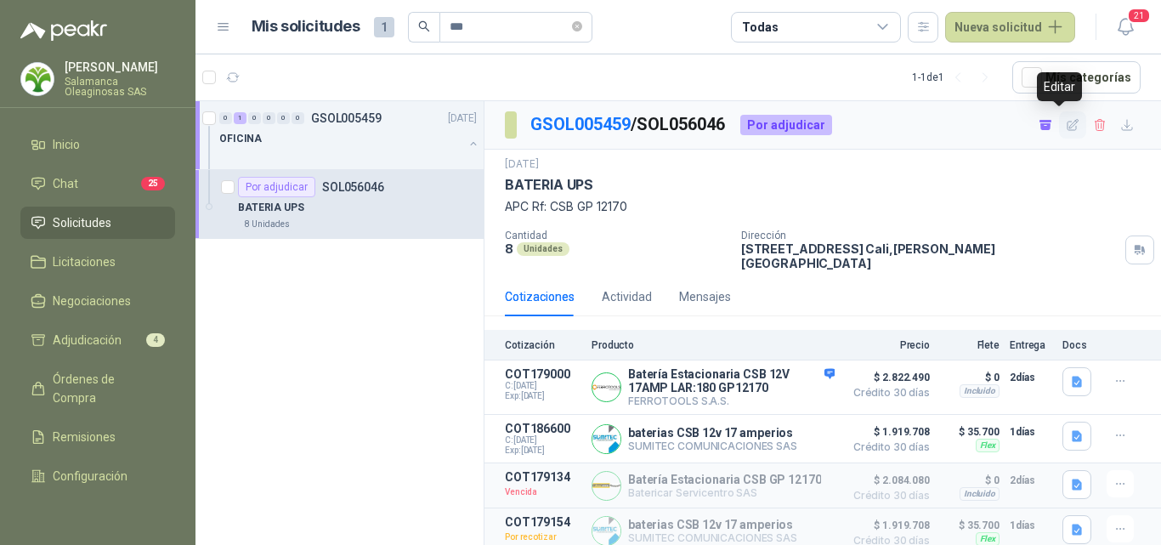
click at [1067, 130] on icon "button" at bounding box center [1072, 124] width 11 height 11
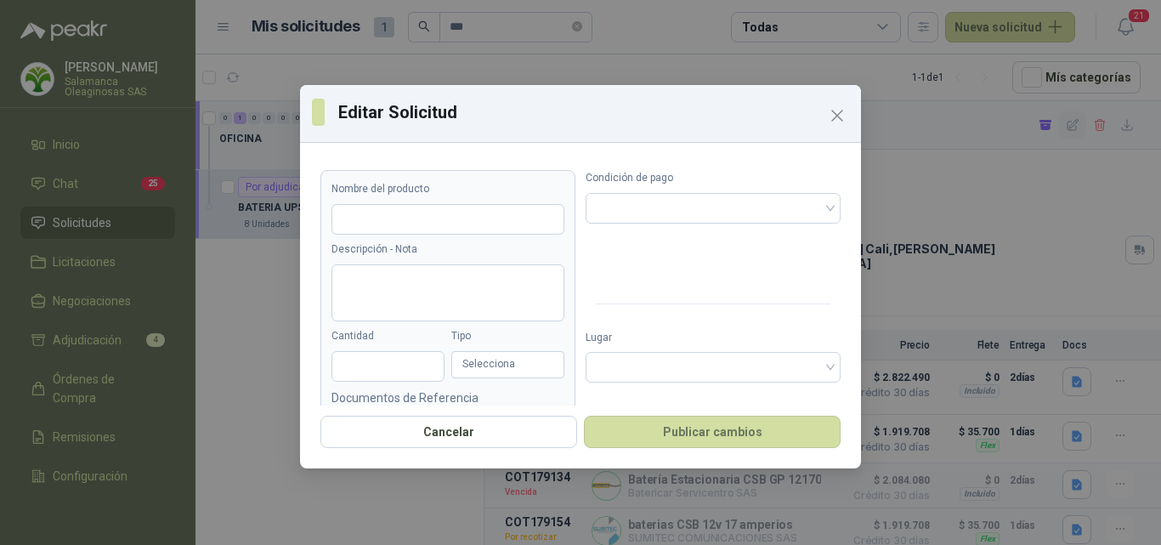
type input "**********"
type textarea "**********"
type input "*"
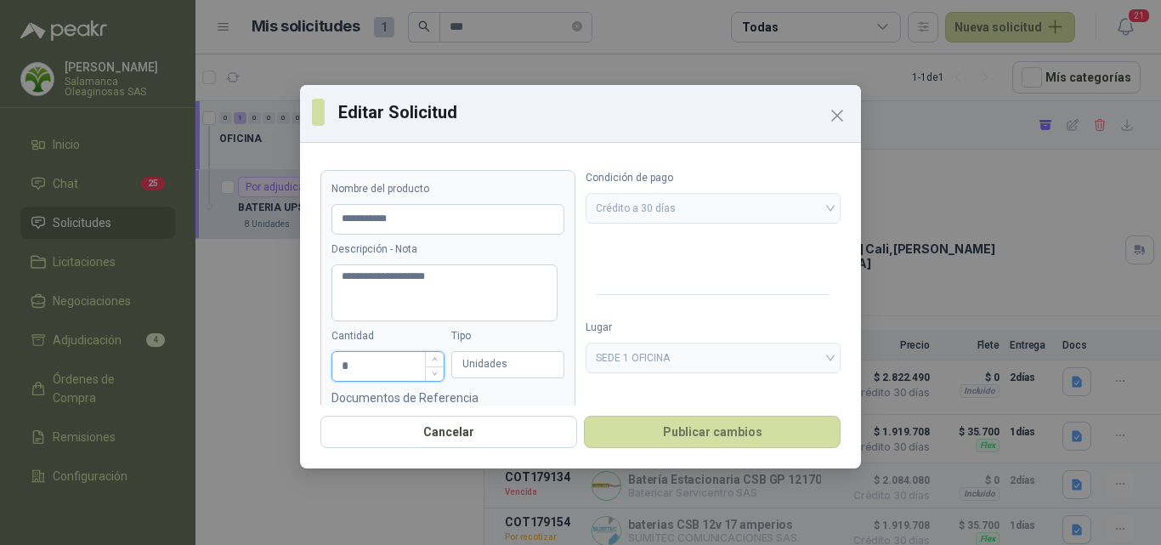
click at [359, 364] on input "*" at bounding box center [387, 366] width 111 height 29
type input "*"
click at [838, 122] on icon "Close" at bounding box center [837, 115] width 20 height 20
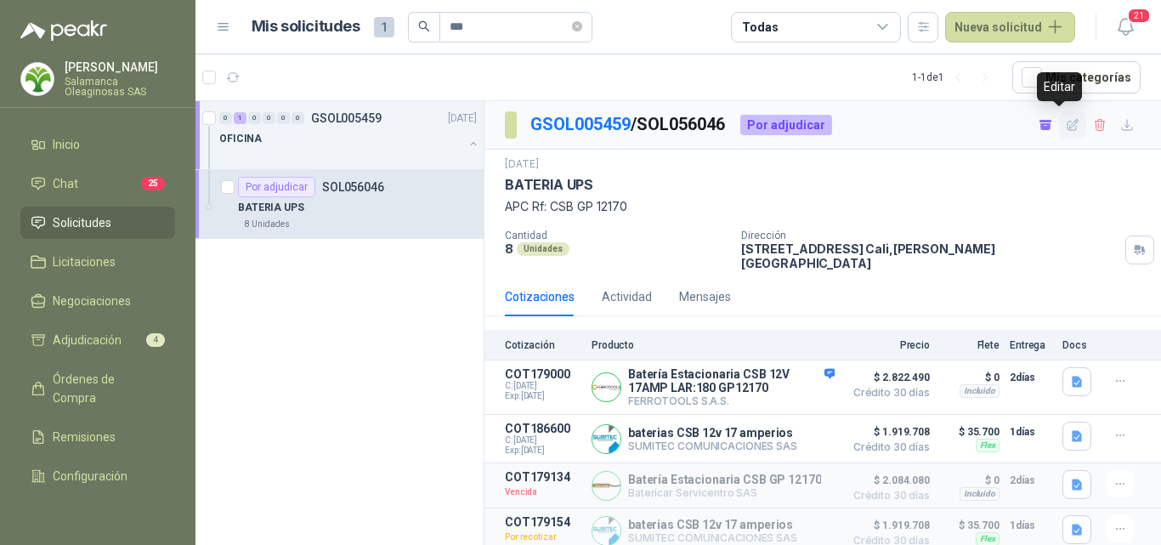
click at [1067, 125] on icon "button" at bounding box center [1072, 124] width 11 height 11
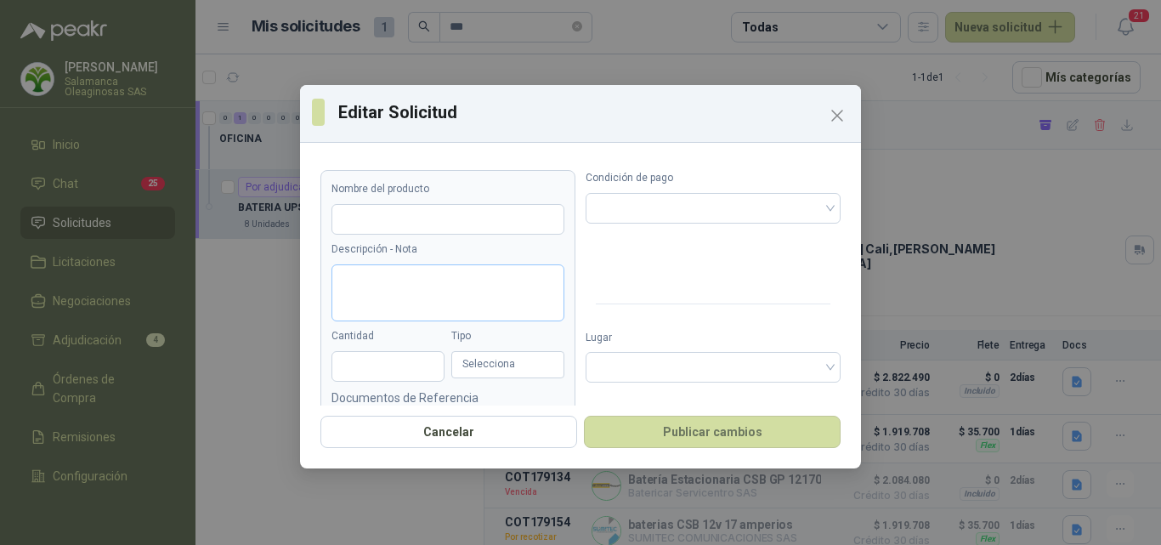
type input "**********"
type textarea "**********"
type input "*"
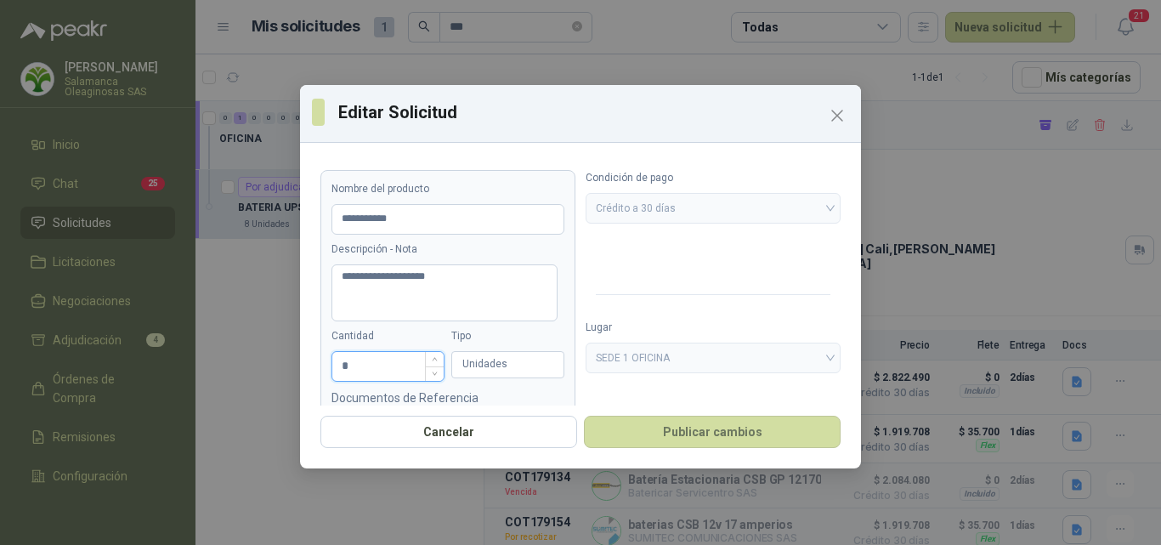
click at [367, 364] on input "*" at bounding box center [387, 366] width 111 height 29
type input "*"
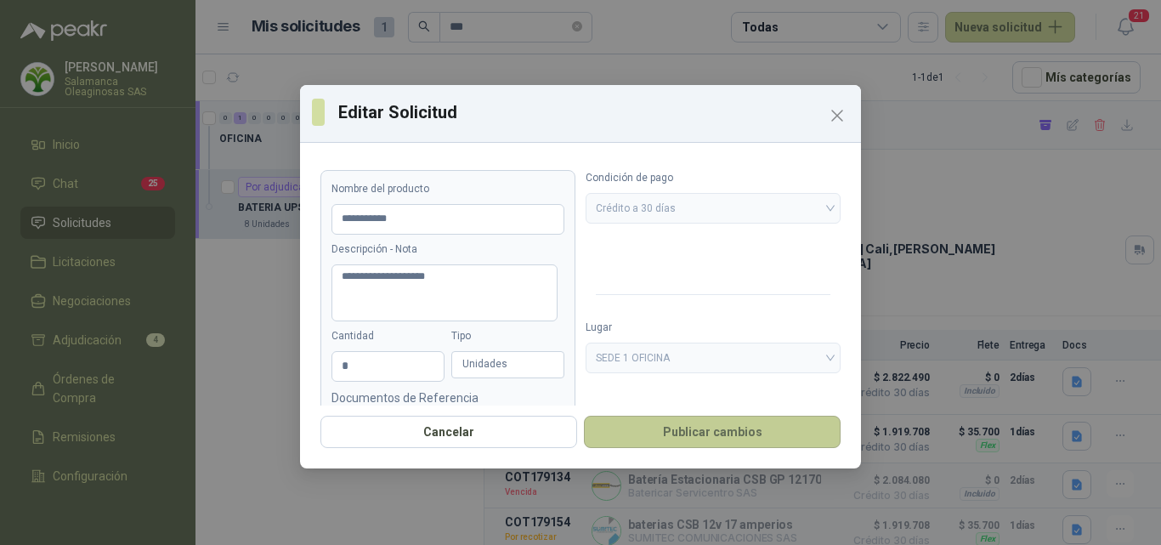
click at [678, 429] on button "Publicar cambios" at bounding box center [712, 431] width 257 height 32
